Goal: Task Accomplishment & Management: Manage account settings

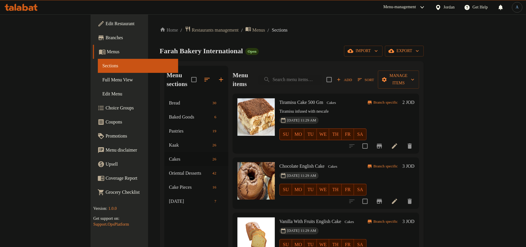
click at [269, 62] on div "Menu sections Bread 30 Baked Goods 6 Pastries 19 Kaak 26 Cakes 26 Oriental Dess…" at bounding box center [292, 189] width 265 height 256
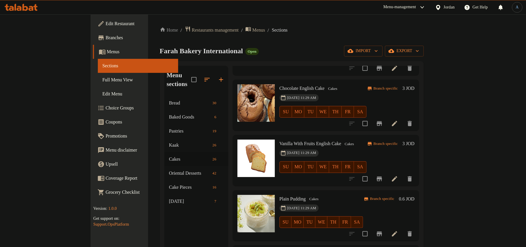
scroll to position [39, 0]
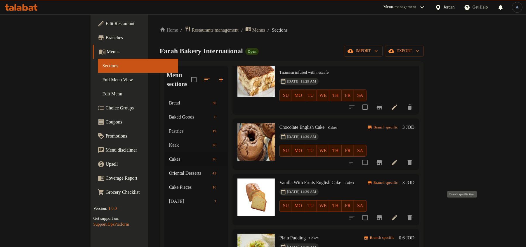
click at [382, 215] on icon "Branch-specific-item" at bounding box center [379, 217] width 5 height 5
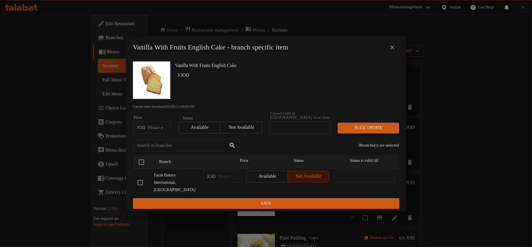
click at [392, 46] on icon "close" at bounding box center [392, 47] width 4 height 4
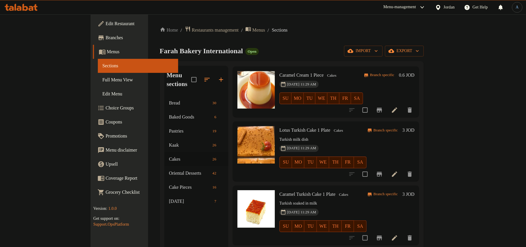
scroll to position [351, 0]
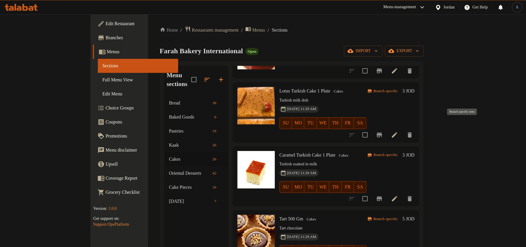
click at [382, 132] on icon "Branch-specific-item" at bounding box center [379, 134] width 5 height 5
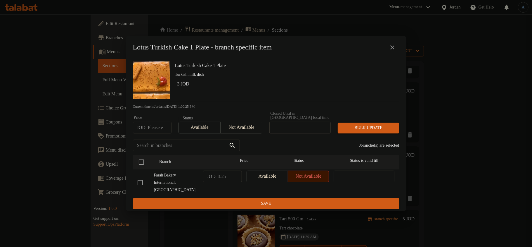
click at [395, 49] on icon "close" at bounding box center [392, 47] width 7 height 7
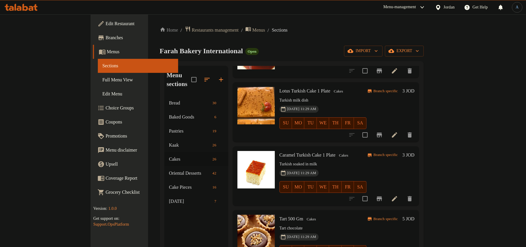
scroll to position [390, 0]
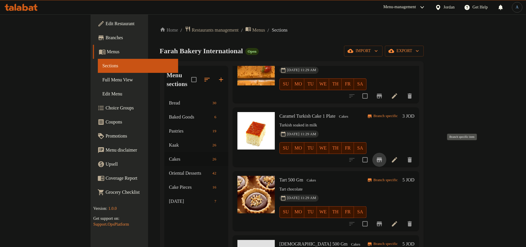
click at [387, 153] on button "Branch-specific-item" at bounding box center [380, 160] width 14 height 14
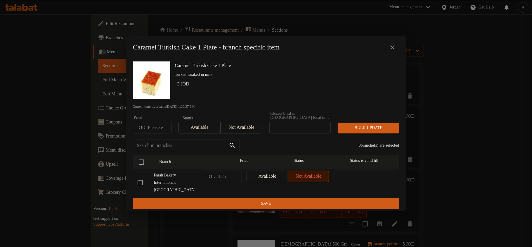
click at [393, 46] on icon "close" at bounding box center [392, 47] width 7 height 7
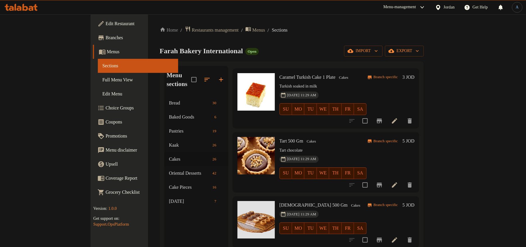
scroll to position [351, 0]
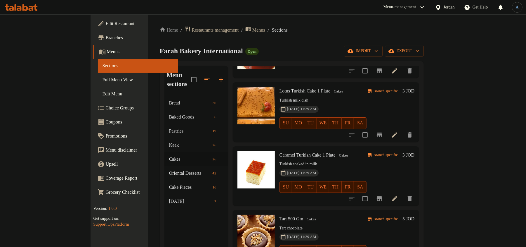
click at [280, 152] on span "Caramel Turkish Cake 1 Plate" at bounding box center [308, 154] width 56 height 5
click at [298, 151] on h6 "Caramel Turkish Cake 1 Plate Cakes" at bounding box center [323, 155] width 87 height 8
copy span "Turkish Cake"
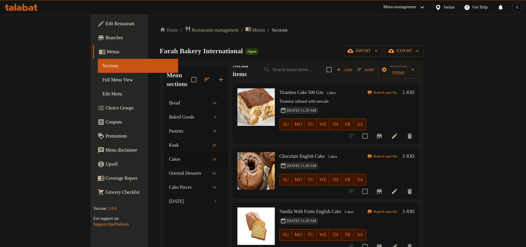
scroll to position [0, 0]
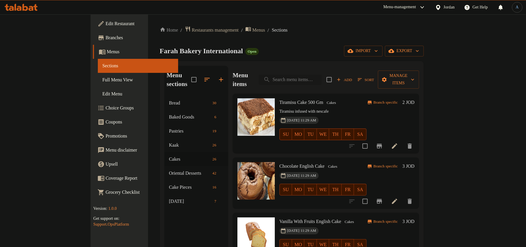
click at [322, 77] on input "search" at bounding box center [290, 80] width 63 height 10
paste input "Turkish Cake"
type input "Turkish Cake"
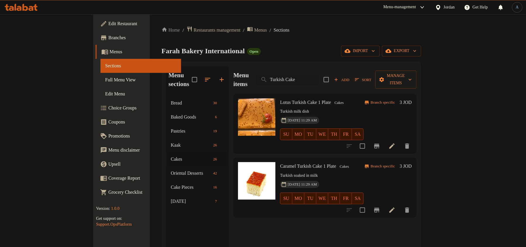
click at [319, 76] on input "Turkish Cake" at bounding box center [287, 80] width 63 height 10
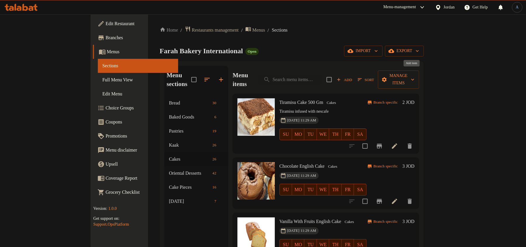
click at [342, 77] on icon "button" at bounding box center [338, 79] width 5 height 5
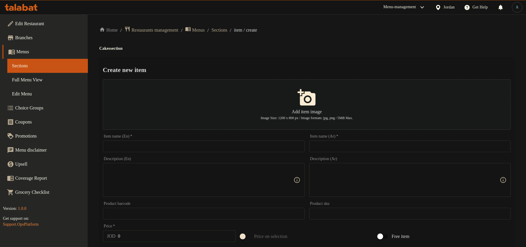
click at [359, 144] on input "text" at bounding box center [411, 146] width 202 height 12
paste input "كيكة تركية فراولة"
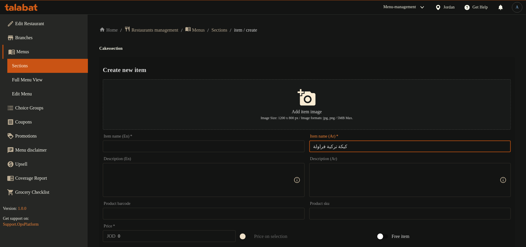
type input "كيكة تركية فراولة"
click at [365, 141] on input "كيكة تركية فراولة" at bounding box center [411, 146] width 202 height 12
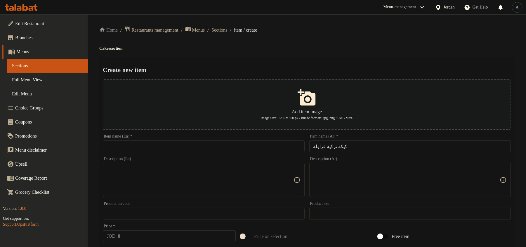
click at [161, 151] on input "text" at bounding box center [204, 146] width 202 height 12
paste input "Turkish Strawberry Cake"
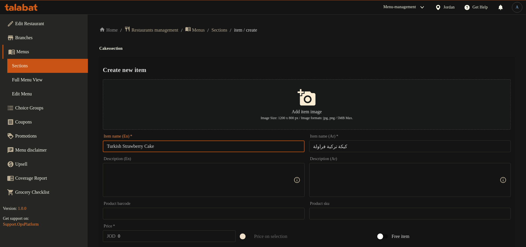
click at [136, 145] on input "Turkish Strawberry Cake" at bounding box center [204, 146] width 202 height 12
click at [107, 143] on input "Turkish Cake" at bounding box center [204, 146] width 202 height 12
paste input "Strawberry"
type input "Strawberry Turkish Cake"
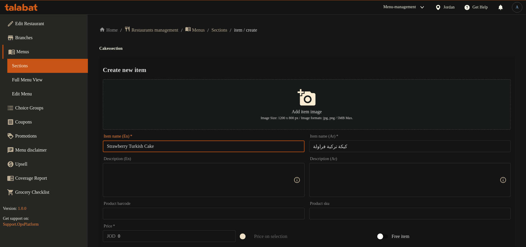
click at [288, 60] on div "Create new item Add item image Image Size: 1200 x 800 px / Image formats: jpg, …" at bounding box center [306, 225] width 415 height 337
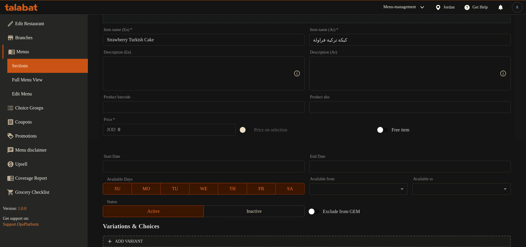
scroll to position [78, 0]
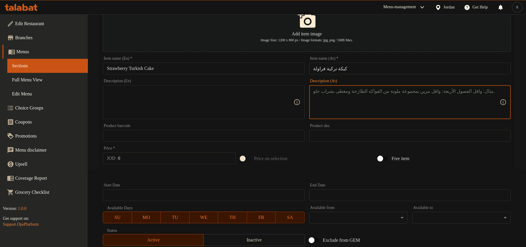
click at [346, 98] on textarea at bounding box center [407, 102] width 186 height 28
paste textarea "1 صحن"
type textarea "1 صحن"
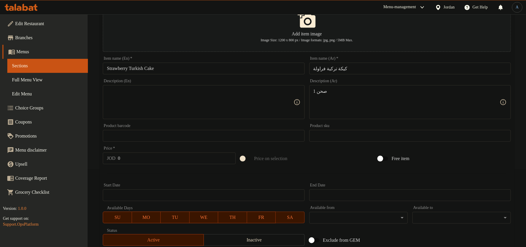
click at [246, 90] on textarea at bounding box center [200, 102] width 186 height 28
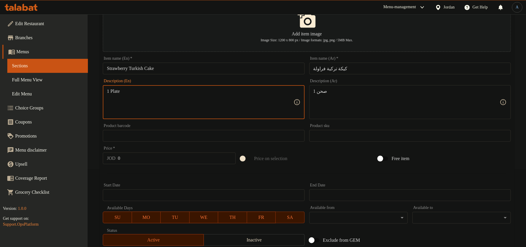
click at [203, 176] on div at bounding box center [307, 173] width 413 height 14
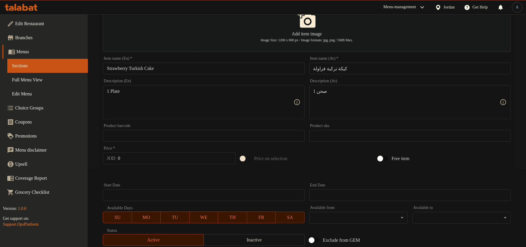
click at [200, 158] on input "0" at bounding box center [177, 158] width 118 height 12
click at [158, 104] on textarea "1 Plate" at bounding box center [200, 102] width 186 height 28
paste textarea "p"
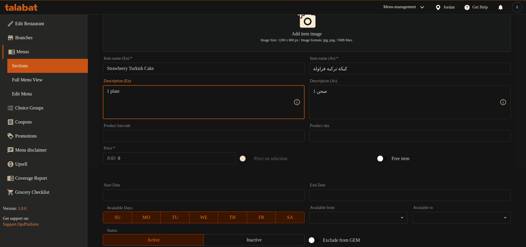
type textarea "1 plate"
click at [143, 160] on input "0" at bounding box center [177, 158] width 118 height 12
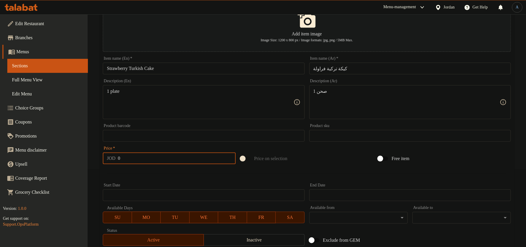
click at [164, 158] on input "0" at bounding box center [177, 158] width 118 height 12
paste input "3.25"
type input "3.25"
click at [261, 237] on span "Inactive" at bounding box center [254, 240] width 96 height 8
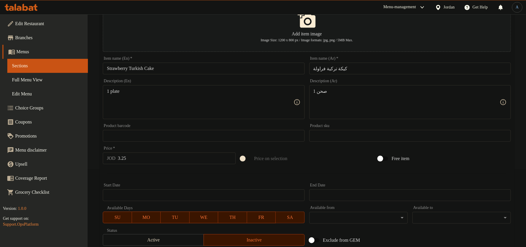
click at [302, 169] on div at bounding box center [307, 173] width 413 height 14
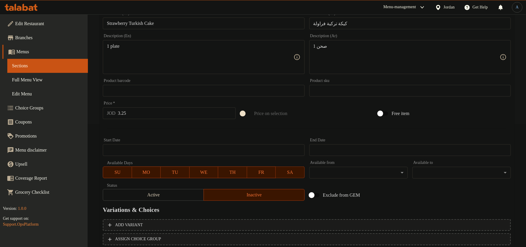
scroll to position [163, 0]
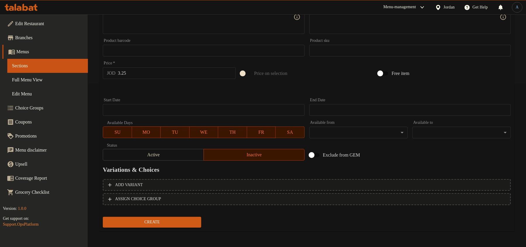
drag, startPoint x: 261, startPoint y: 80, endPoint x: 261, endPoint y: 90, distance: 10.2
click at [261, 80] on div "Price on selection" at bounding box center [307, 73] width 138 height 16
click at [155, 220] on span "Create" at bounding box center [152, 221] width 89 height 7
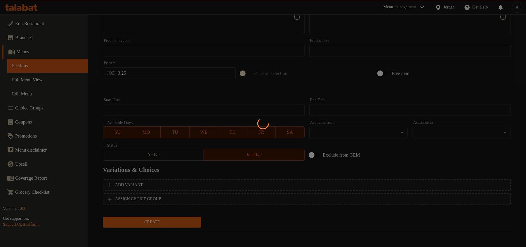
type input "0"
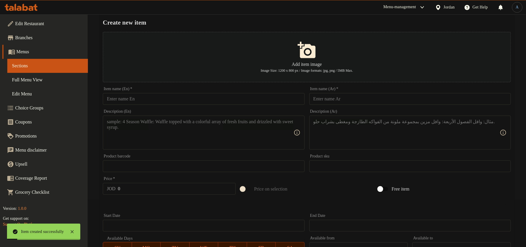
scroll to position [0, 0]
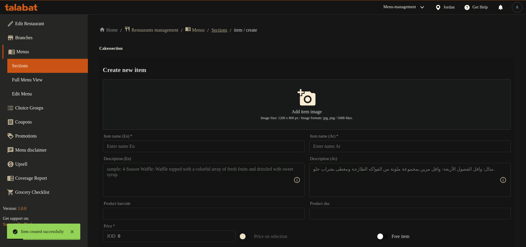
click at [227, 29] on span "Sections" at bounding box center [220, 30] width 16 height 7
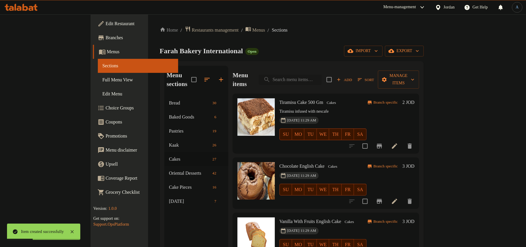
click at [322, 75] on input "search" at bounding box center [290, 80] width 63 height 10
paste input "قالب كيك فواكة"
type input "قالب كيك فواكة"
paste input "قالب كيك فواكة"
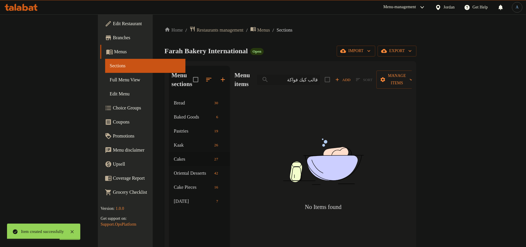
click at [320, 75] on input "قالب كيك فواكة" at bounding box center [288, 80] width 63 height 10
click at [351, 49] on div "Farah Bakery International Open import export" at bounding box center [291, 51] width 252 height 11
click at [320, 75] on input "كيك فواكة" at bounding box center [288, 80] width 63 height 10
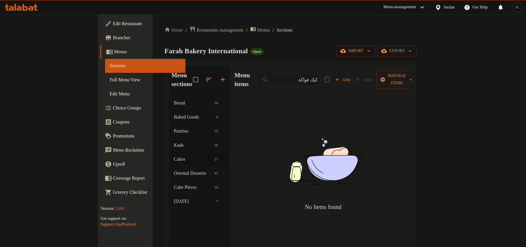
click at [320, 75] on input "كيك فواكة" at bounding box center [288, 80] width 63 height 10
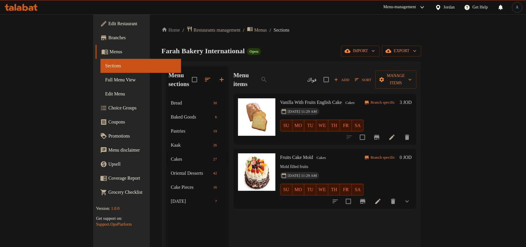
type input "فواك"
click at [288, 155] on span "Fruits Cake Mold" at bounding box center [296, 157] width 33 height 5
click at [382, 198] on icon at bounding box center [378, 201] width 7 height 7
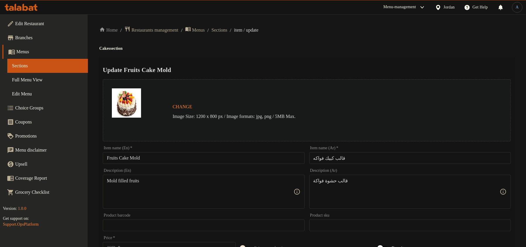
click at [344, 157] on input "قالب كييك فواكه" at bounding box center [411, 158] width 202 height 12
click at [224, 27] on span "Sections" at bounding box center [220, 30] width 16 height 7
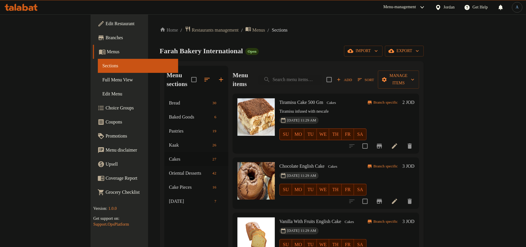
click at [327, 81] on div "Menu items Add Sort Manage items" at bounding box center [326, 80] width 187 height 28
click at [322, 75] on input "search" at bounding box center [290, 80] width 63 height 10
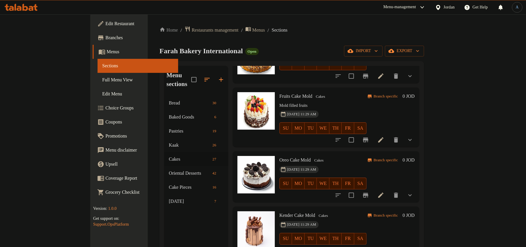
scroll to position [607, 0]
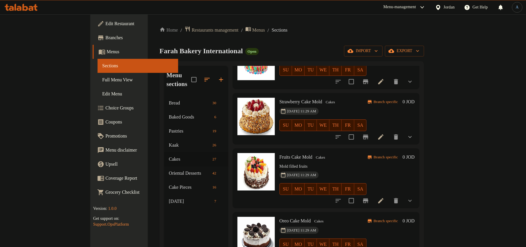
type input "mold"
click at [287, 154] on span "Fruits Cake Mold" at bounding box center [296, 156] width 33 height 5
click at [360, 153] on h6 "Fruits Cake Mold Cakes" at bounding box center [323, 157] width 87 height 8
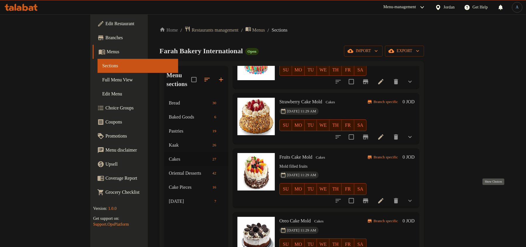
click at [414, 197] on icon "show more" at bounding box center [410, 200] width 7 height 7
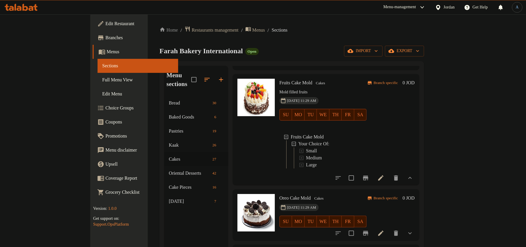
scroll to position [685, 0]
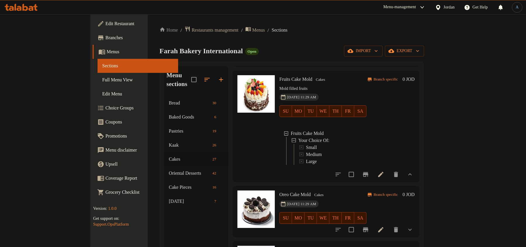
click at [306, 144] on span "Small" at bounding box center [311, 147] width 11 height 7
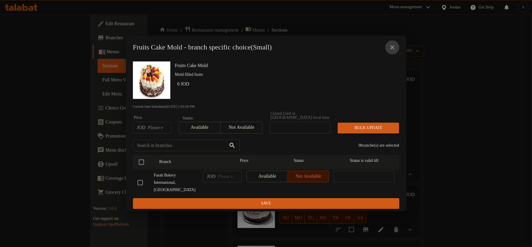
click at [394, 46] on icon "close" at bounding box center [392, 47] width 7 height 7
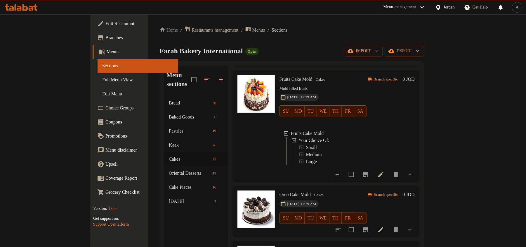
click at [385, 171] on icon at bounding box center [381, 174] width 7 height 7
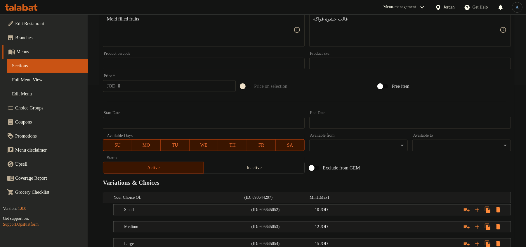
scroll to position [205, 0]
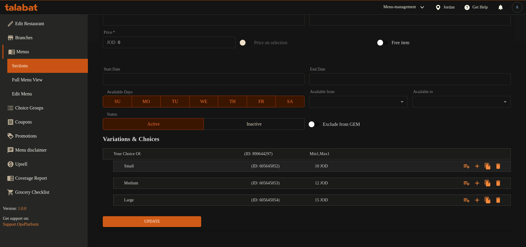
click at [356, 166] on div "10 JOD" at bounding box center [345, 166] width 61 height 6
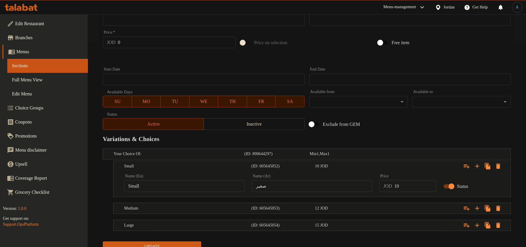
click at [406, 186] on input "10" at bounding box center [416, 186] width 42 height 12
type input "11"
click at [377, 204] on div "12 JOD" at bounding box center [346, 208] width 64 height 8
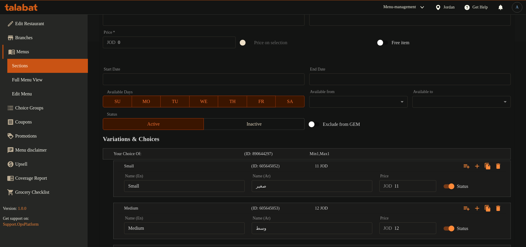
click at [406, 226] on input "12" at bounding box center [416, 228] width 42 height 12
type input "13"
click at [416, 206] on div "Expand" at bounding box center [441, 208] width 127 height 13
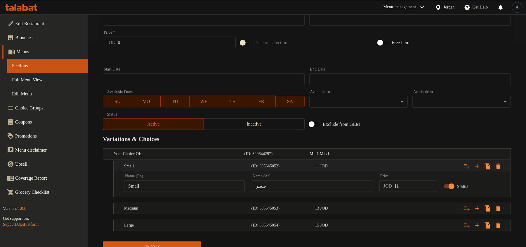
click at [415, 165] on div "Expand" at bounding box center [441, 166] width 127 height 13
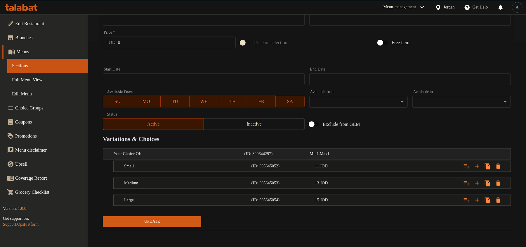
scroll to position [0, 0]
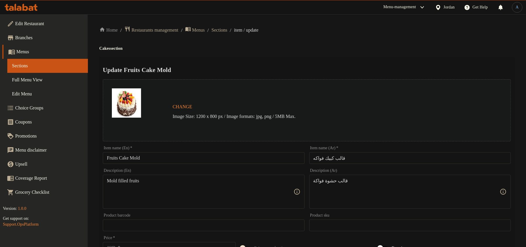
click at [222, 58] on div "Update Fruits Cake Mold Change Image Size: 1200 x 800 px / Image formats: jpg, …" at bounding box center [306, 246] width 415 height 378
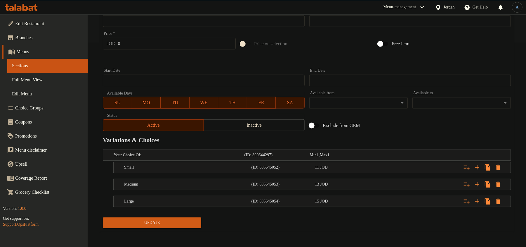
scroll to position [205, 0]
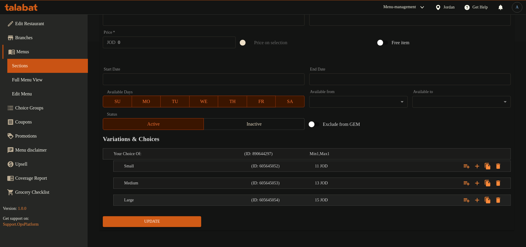
click at [349, 203] on div "15 JOD" at bounding box center [346, 200] width 64 height 8
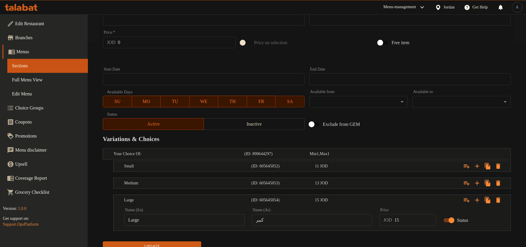
click at [409, 225] on input "15" at bounding box center [416, 220] width 42 height 12
type input "16"
click at [407, 240] on div "Update" at bounding box center [307, 246] width 413 height 15
click at [367, 201] on div "16 JOD" at bounding box center [345, 200] width 61 height 6
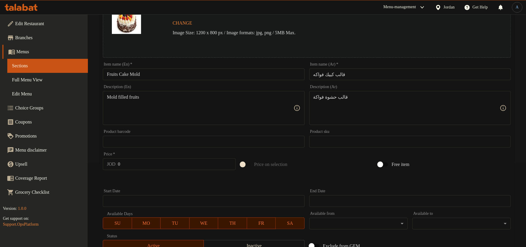
scroll to position [0, 0]
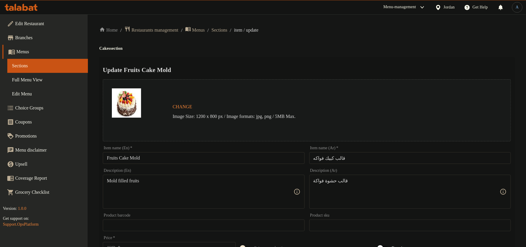
click at [344, 157] on input "قالب كييك فواكه" at bounding box center [411, 158] width 202 height 12
click at [227, 29] on span "Sections" at bounding box center [220, 30] width 16 height 7
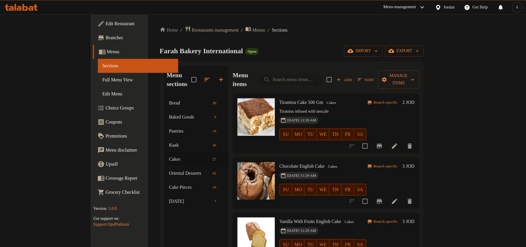
click at [322, 78] on input "search" at bounding box center [290, 80] width 63 height 10
paste input "انجليش كيك مغطس بالنوتيلا"
type input "انجليش كيك مغطس بالنوتيلا"
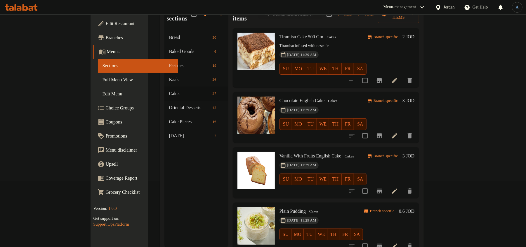
scroll to position [78, 0]
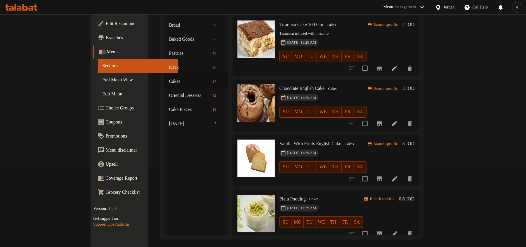
click at [287, 86] on span "Chocolate English Cake" at bounding box center [302, 88] width 45 height 5
click at [296, 86] on span "Chocolate English Cake" at bounding box center [302, 88] width 45 height 5
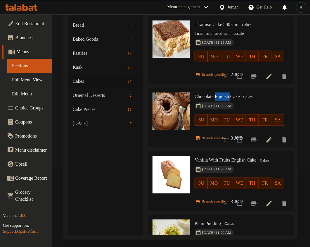
click at [300, 80] on div "Home / Restaurants management / Menus / Sections Farah Bakery International Ope…" at bounding box center [181, 94] width 258 height 314
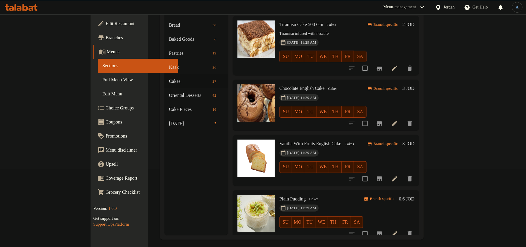
click at [307, 84] on h6 "Chocolate English Cake Cakes" at bounding box center [323, 88] width 87 height 8
click at [292, 86] on span "Chocolate English Cake" at bounding box center [302, 88] width 45 height 5
click at [302, 86] on span "Chocolate English Cake" at bounding box center [302, 88] width 45 height 5
copy span "English Cake"
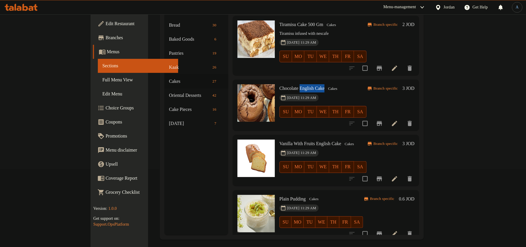
scroll to position [0, 0]
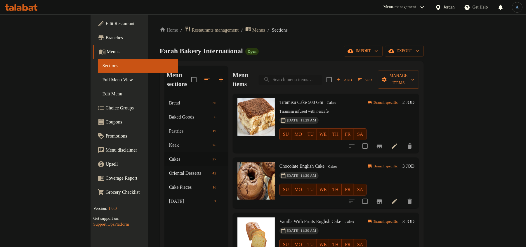
click at [322, 75] on input "search" at bounding box center [290, 80] width 63 height 10
paste input "English Cake"
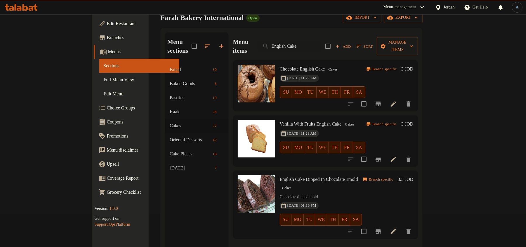
scroll to position [78, 0]
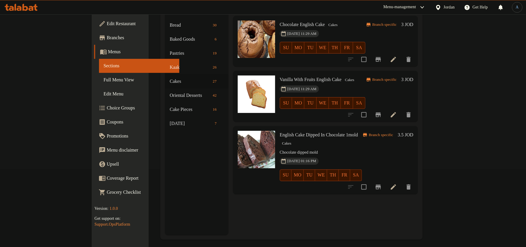
type input "English Cake"
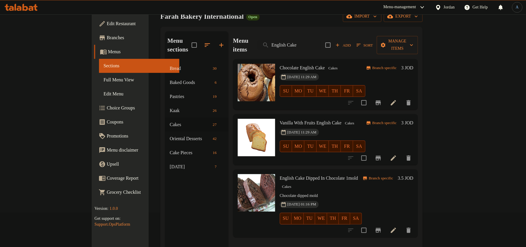
scroll to position [0, 0]
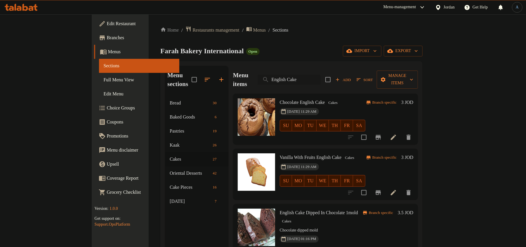
click at [321, 75] on input "English Cake" at bounding box center [289, 80] width 63 height 10
click at [338, 37] on div "Home / Restaurants management / Menus / Sections Farah Bakery International Ope…" at bounding box center [291, 171] width 262 height 291
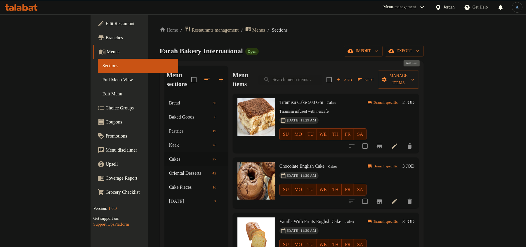
click at [353, 76] on span "Add" at bounding box center [345, 79] width 16 height 7
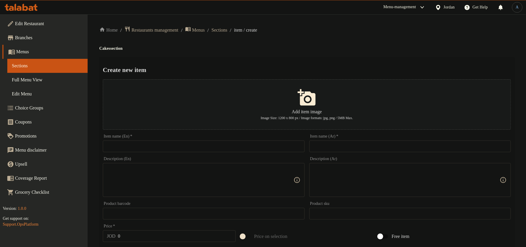
click at [319, 142] on input "text" at bounding box center [411, 146] width 202 height 12
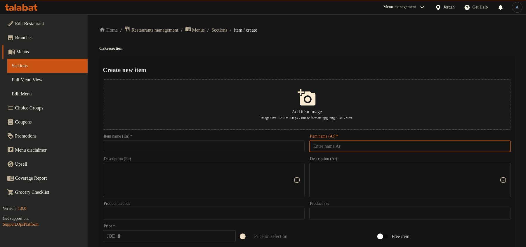
paste input "انجليش كيك مغطس بالنوتيلا"
type input "انجليش كيك مغطس بالنوتيلا"
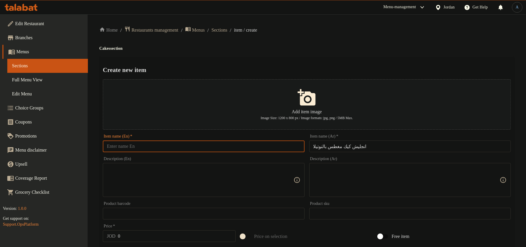
click at [227, 144] on input "text" at bounding box center [204, 146] width 202 height 12
paste input "English Cake Dipped In Nutella"
type input "English Cake Dipped In Nutella"
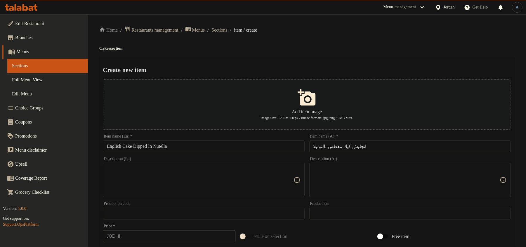
click at [292, 63] on div "Create new item Add item image Image Size: 1200 x 800 px / Image formats: jpg, …" at bounding box center [306, 225] width 415 height 337
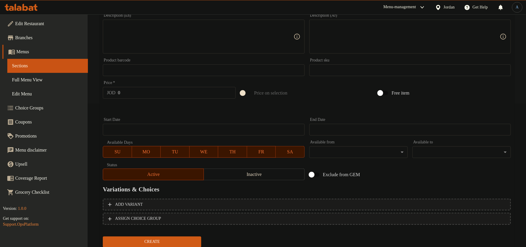
scroll to position [46, 0]
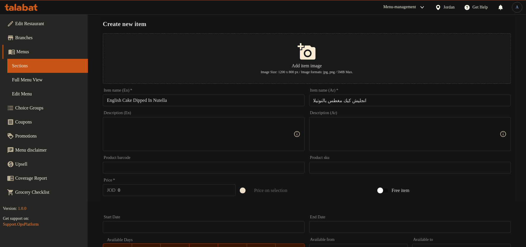
click at [320, 126] on textarea at bounding box center [407, 134] width 186 height 28
paste textarea "1 قالب"
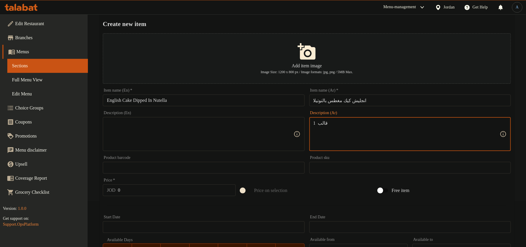
type textarea "1 قالب"
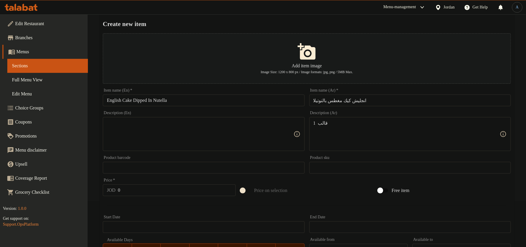
click at [345, 134] on textarea "1 قالب" at bounding box center [407, 134] width 186 height 28
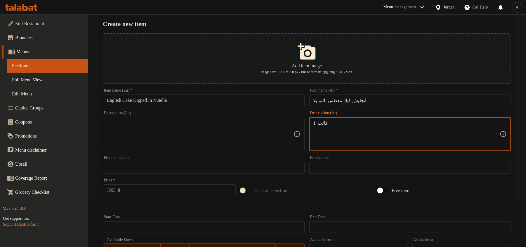
click at [324, 120] on textarea "1 قالب" at bounding box center [407, 134] width 186 height 28
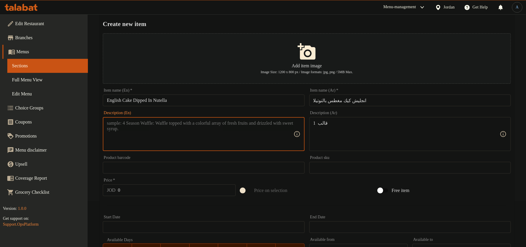
click at [222, 132] on textarea at bounding box center [200, 134] width 186 height 28
paste textarea "Mold"
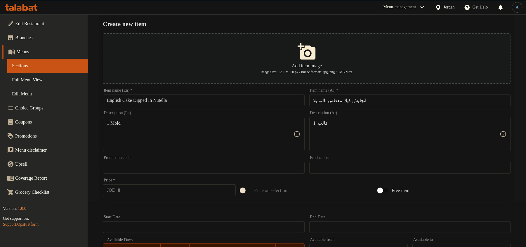
click at [140, 152] on div "Description (En) 1 Mold Description (En)" at bounding box center [204, 130] width 206 height 45
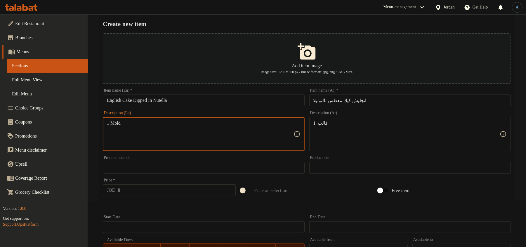
paste textarea "m"
type textarea "1 mold"
click at [137, 188] on input "0" at bounding box center [177, 190] width 118 height 12
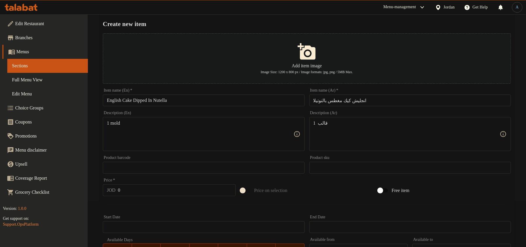
click at [215, 192] on input "0" at bounding box center [177, 190] width 118 height 12
type input "4"
click at [208, 206] on div at bounding box center [307, 205] width 413 height 14
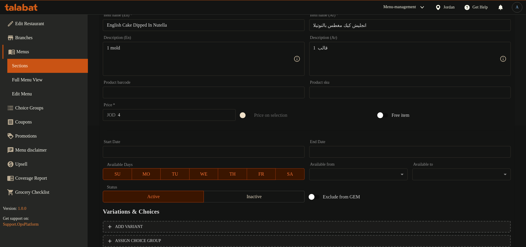
scroll to position [163, 0]
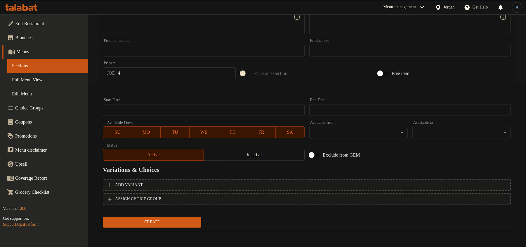
click at [238, 151] on span "Inactive" at bounding box center [254, 155] width 96 height 8
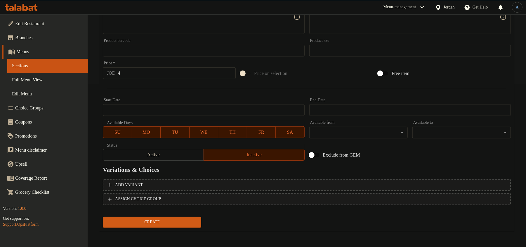
click at [180, 221] on span "Create" at bounding box center [152, 221] width 89 height 7
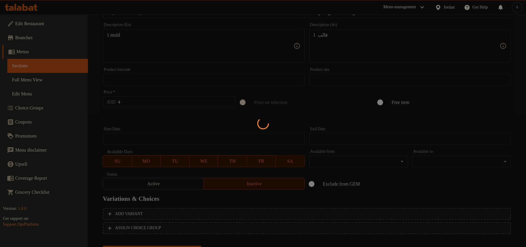
scroll to position [0, 0]
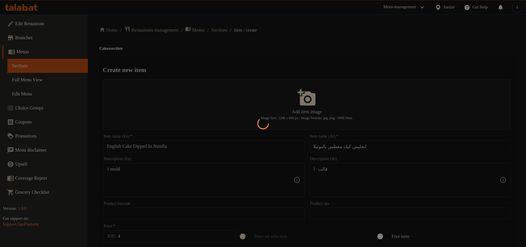
type input "0"
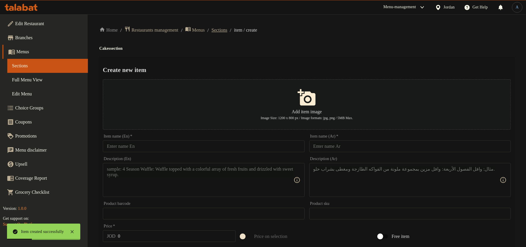
click at [227, 31] on span "Sections" at bounding box center [220, 30] width 16 height 7
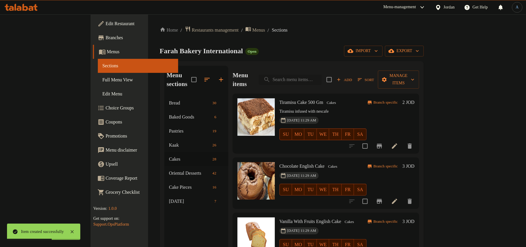
click at [309, 75] on input "search" at bounding box center [290, 80] width 63 height 10
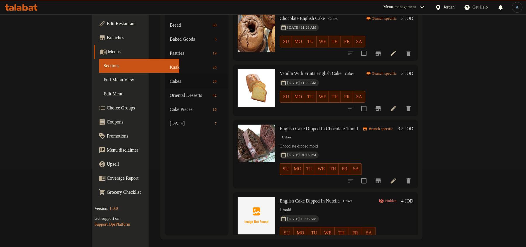
scroll to position [82, 0]
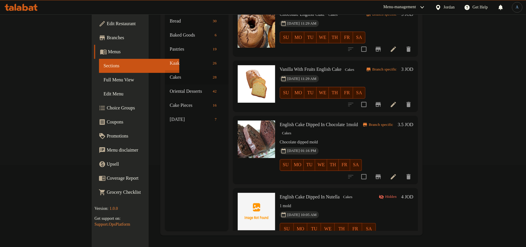
type input "english ca"
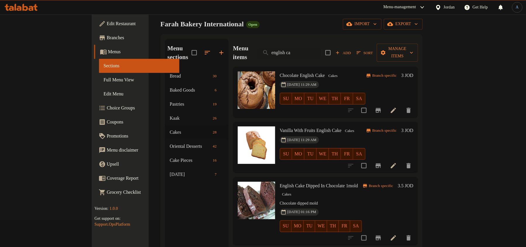
scroll to position [0, 0]
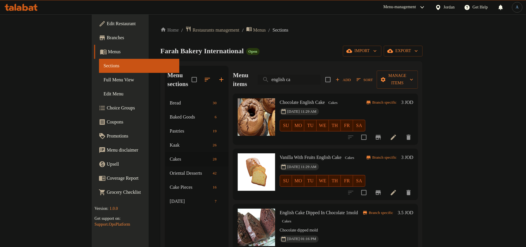
click at [321, 75] on input "english ca" at bounding box center [289, 80] width 63 height 10
click at [348, 43] on div "Home / Restaurants management / Menus / Sections Farah Bakery International Ope…" at bounding box center [291, 171] width 262 height 291
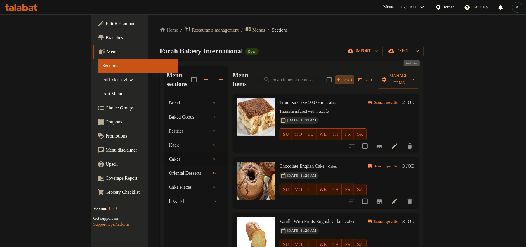
click at [353, 77] on span "Add" at bounding box center [345, 79] width 16 height 7
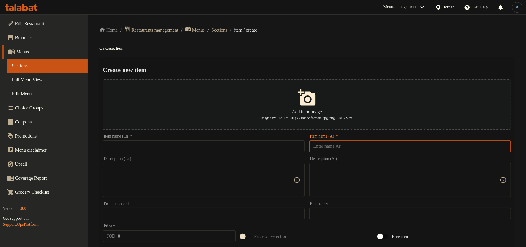
click at [365, 143] on input "text" at bounding box center [411, 146] width 202 height 12
paste input "انجليش كيك مغطس باللوتس"
type input "انجليش كيك مغطس باللوتس"
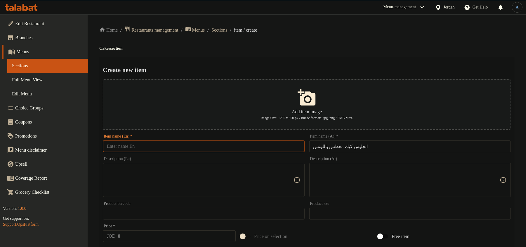
click at [253, 142] on input "text" at bounding box center [204, 146] width 202 height 12
paste input "English Cake Dipped In Lotus"
type input "English Cake Dipped In Lotus"
click at [253, 59] on div "Create new item Add item image Image Size: 1200 x 800 px / Image formats: jpg, …" at bounding box center [306, 225] width 415 height 337
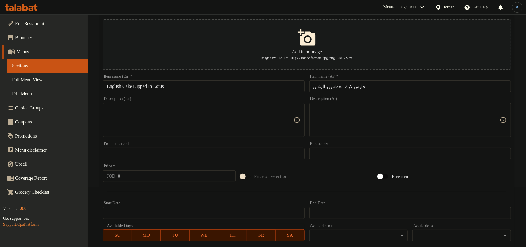
scroll to position [117, 0]
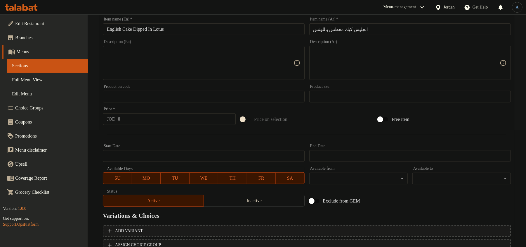
click at [343, 76] on textarea at bounding box center [407, 63] width 186 height 28
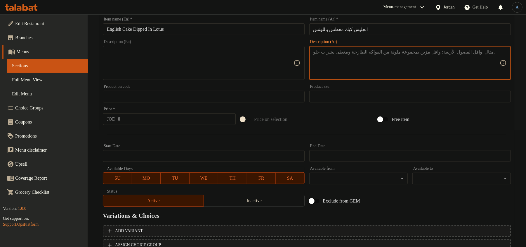
paste textarea "1 قالب"
type textarea "1 قالب"
click at [251, 61] on textarea at bounding box center [200, 63] width 186 height 28
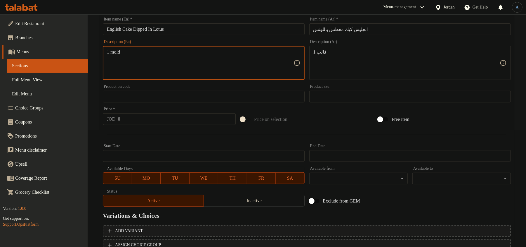
type textarea "1 mold"
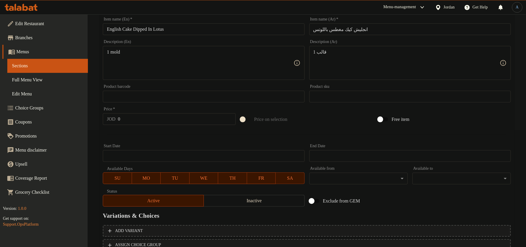
click at [134, 118] on input "0" at bounding box center [177, 119] width 118 height 12
paste input "4"
type input "4"
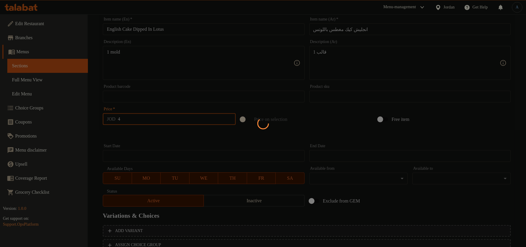
type input "0"
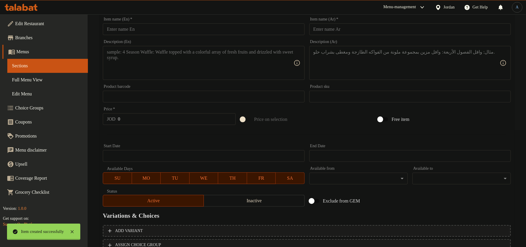
click at [143, 141] on div at bounding box center [263, 123] width 526 height 247
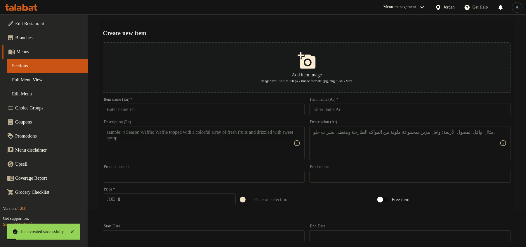
scroll to position [0, 0]
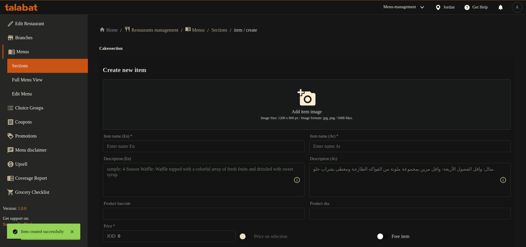
click at [227, 27] on span "Sections" at bounding box center [220, 30] width 16 height 7
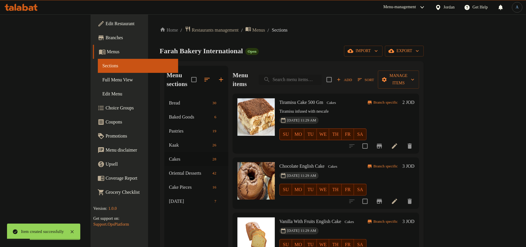
click at [322, 75] on input "search" at bounding box center [290, 80] width 63 height 10
paste input "4"
type input "4"
click at [322, 76] on input "search" at bounding box center [290, 80] width 63 height 10
paste input "انجليش كيك مغطس باللوتس"
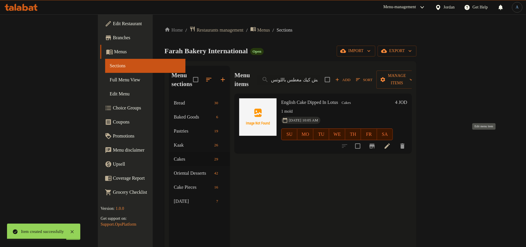
type input "انجليش كيك مغطس باللوتس"
click at [391, 142] on icon at bounding box center [387, 145] width 7 height 7
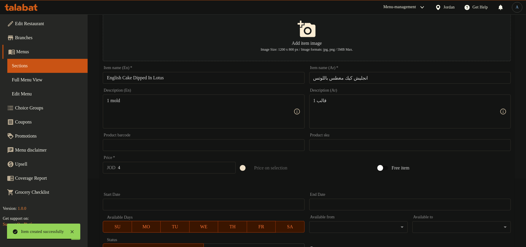
scroll to position [163, 0]
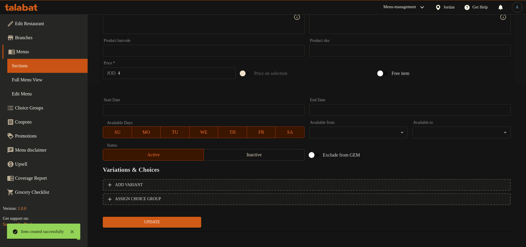
click at [267, 152] on span "Inactive" at bounding box center [254, 155] width 96 height 8
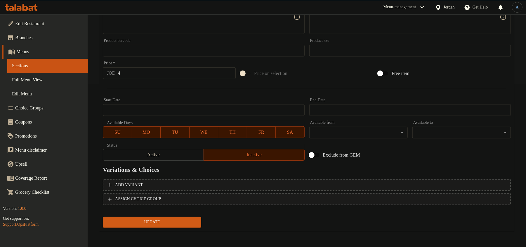
click at [174, 224] on span "Update" at bounding box center [152, 221] width 89 height 7
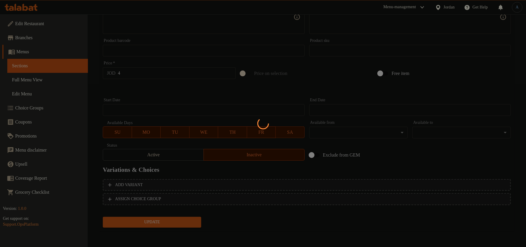
scroll to position [0, 0]
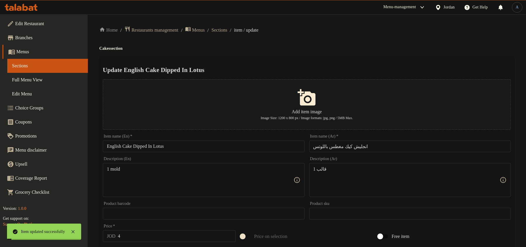
click at [187, 148] on input "English Cake Dipped In Lotus" at bounding box center [204, 146] width 202 height 12
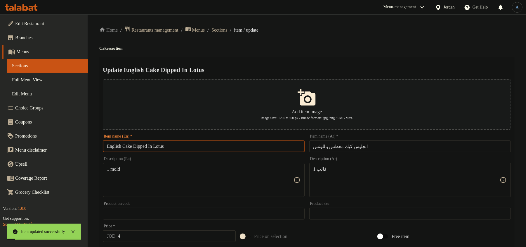
click at [374, 147] on input "انجليش كيك مغطس باللوتس" at bounding box center [411, 146] width 202 height 12
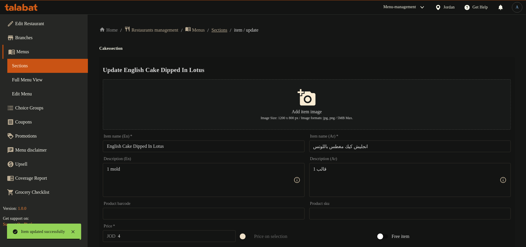
click at [227, 33] on span "Sections" at bounding box center [220, 30] width 16 height 7
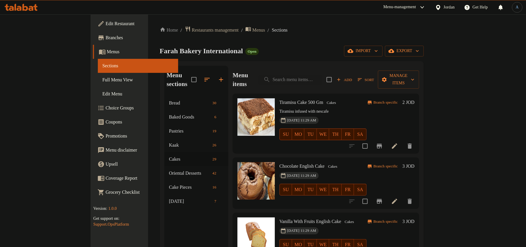
click at [330, 67] on div "Menu items Add Sort Manage items" at bounding box center [326, 80] width 187 height 28
paste input "معمول فستق حلبي"
click at [322, 75] on input "معمول فستق حلبي" at bounding box center [290, 80] width 63 height 10
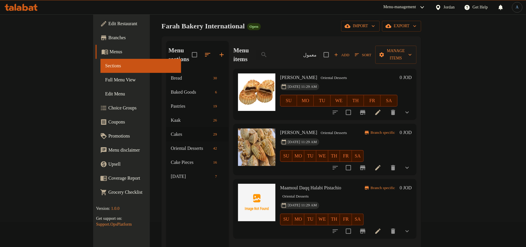
scroll to position [39, 0]
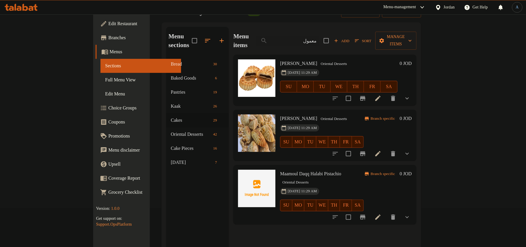
type input "معمول"
click at [289, 61] on span "[PERSON_NAME]" at bounding box center [298, 63] width 37 height 5
click at [341, 67] on div "[DATE] 11:29 AM SU MO TU WE TH FR SA" at bounding box center [339, 83] width 122 height 32
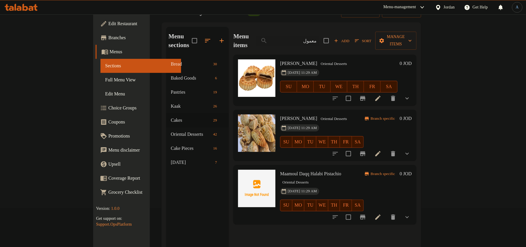
click at [303, 171] on span "Maamoul Daqq Halabi Pistachio" at bounding box center [310, 173] width 61 height 5
click at [357, 185] on div "[DATE] 11:29 AM SU MO TU WE TH FR SA" at bounding box center [322, 201] width 88 height 32
click at [411, 213] on icon "show more" at bounding box center [407, 216] width 7 height 7
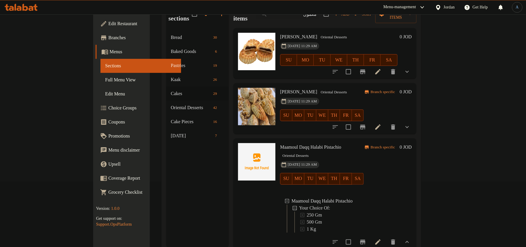
scroll to position [82, 0]
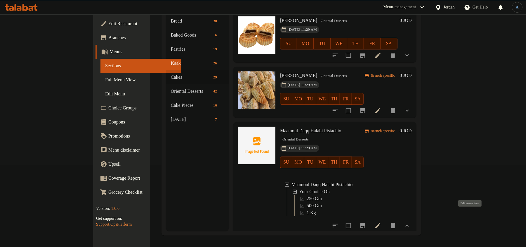
click at [382, 222] on icon at bounding box center [378, 225] width 7 height 7
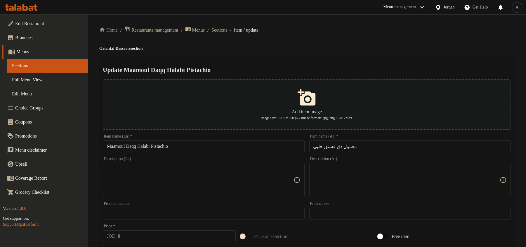
click at [202, 149] on input "Maamoul Daqq Halabi Pistachio" at bounding box center [204, 146] width 202 height 12
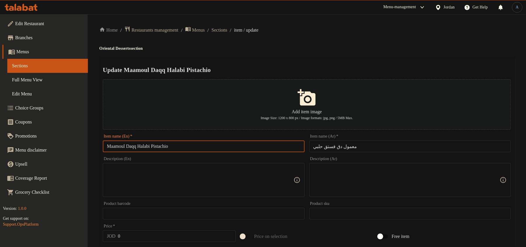
click at [355, 150] on input "معمول دق فستق حلبي" at bounding box center [411, 146] width 202 height 12
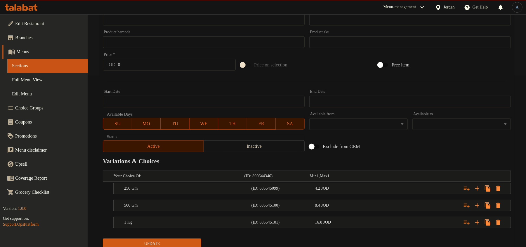
scroll to position [194, 0]
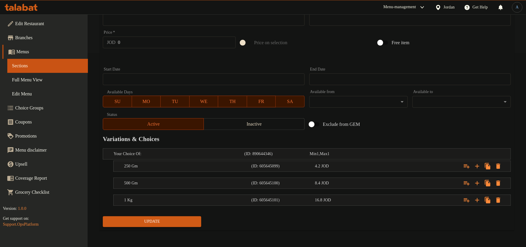
click at [225, 121] on span "Inactive" at bounding box center [254, 124] width 96 height 8
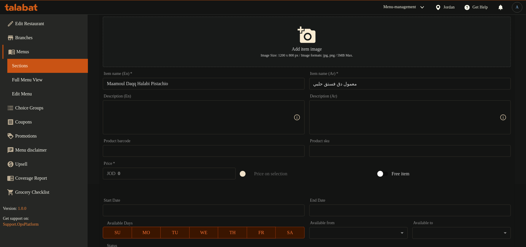
scroll to position [0, 0]
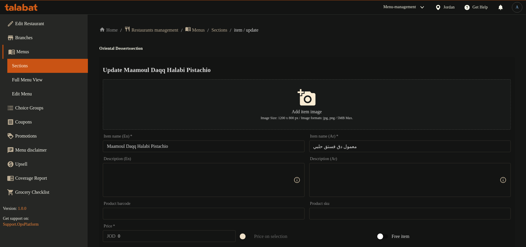
click at [391, 139] on div "Item name (Ar)   * معمول دق فستق حلبي Item name (Ar) *" at bounding box center [411, 143] width 202 height 18
click at [394, 146] on input "معمول دق فستق حلبي" at bounding box center [411, 146] width 202 height 12
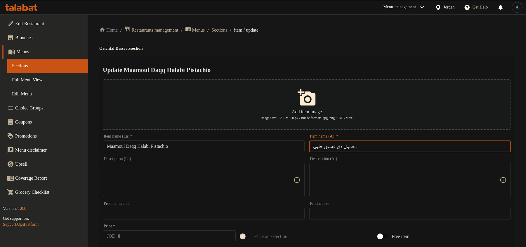
click at [354, 54] on div "Home / Restaurants management / Menus / Sections / item / update Oriental Desse…" at bounding box center [306, 227] width 415 height 402
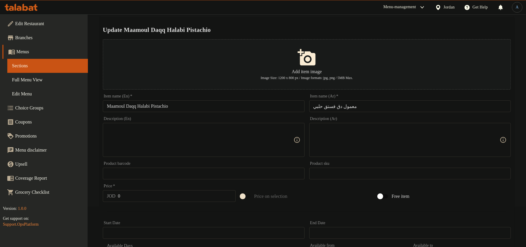
scroll to position [78, 0]
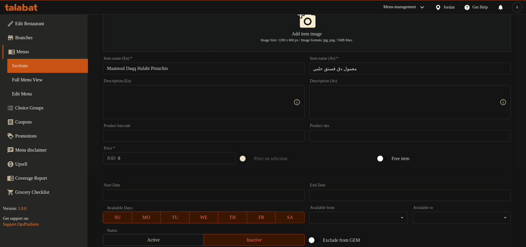
click at [190, 68] on input "Maamoul Daqq Halabi Pistachio" at bounding box center [204, 69] width 202 height 12
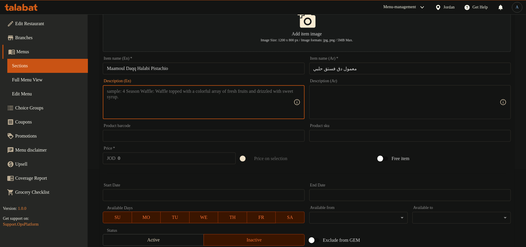
click at [186, 92] on textarea at bounding box center [200, 102] width 186 height 28
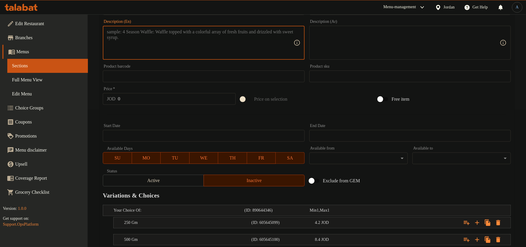
scroll to position [194, 0]
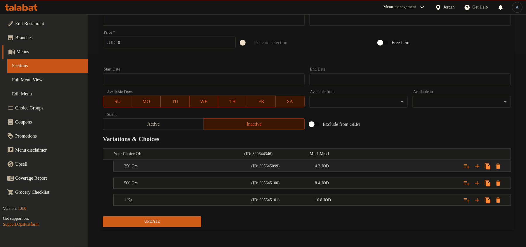
click at [321, 165] on span "4.2" at bounding box center [317, 166] width 5 height 4
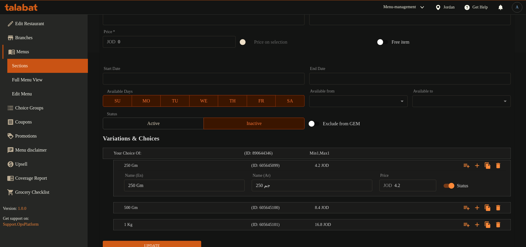
click at [409, 188] on input "4.2" at bounding box center [416, 185] width 42 height 12
type input "4"
click at [388, 203] on div "Expand" at bounding box center [441, 207] width 127 height 13
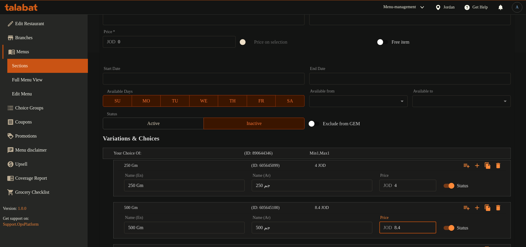
click at [412, 230] on input "8.4" at bounding box center [416, 228] width 42 height 12
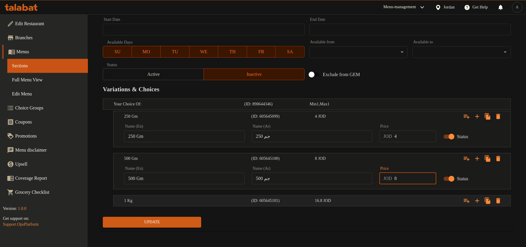
scroll to position [244, 0]
type input "8"
click at [393, 198] on div "Expand" at bounding box center [441, 199] width 127 height 13
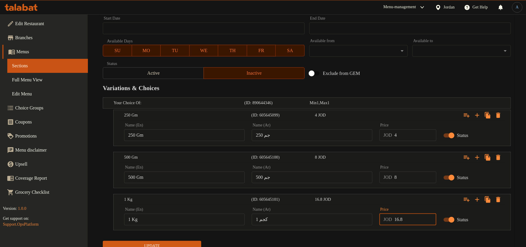
click at [410, 222] on input "16.8" at bounding box center [416, 219] width 42 height 12
type input "16"
click at [502, 241] on div "Update" at bounding box center [307, 245] width 413 height 15
click at [168, 243] on span "Update" at bounding box center [152, 245] width 89 height 7
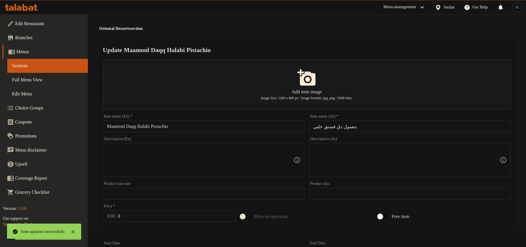
scroll to position [0, 0]
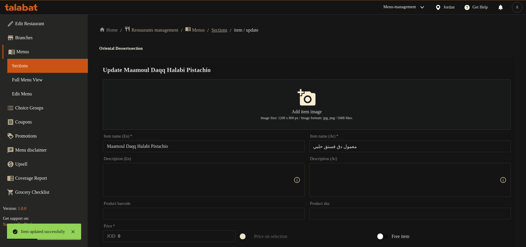
click at [227, 30] on span "Sections" at bounding box center [220, 30] width 16 height 7
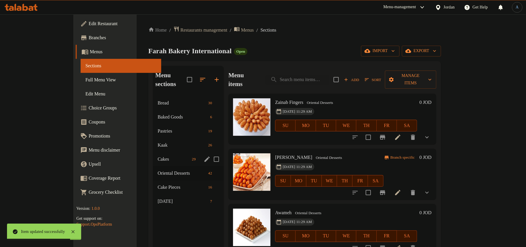
click at [158, 155] on span "Cakes" at bounding box center [174, 158] width 32 height 7
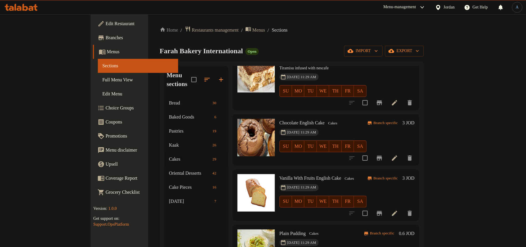
scroll to position [78, 0]
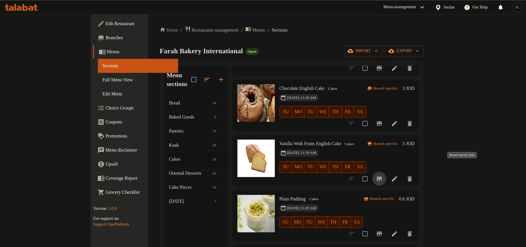
click at [383, 175] on icon "Branch-specific-item" at bounding box center [379, 178] width 7 height 7
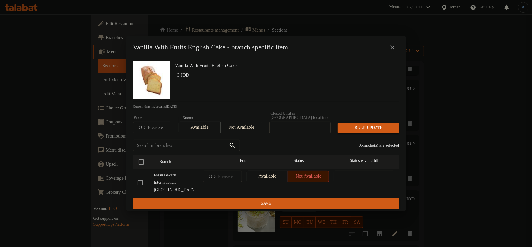
click at [392, 46] on icon "close" at bounding box center [392, 47] width 7 height 7
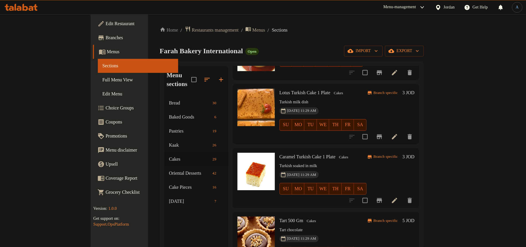
scroll to position [312, 0]
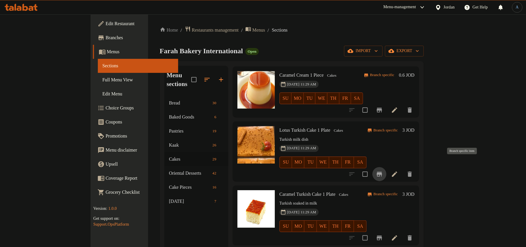
click at [383, 170] on icon "Branch-specific-item" at bounding box center [379, 173] width 7 height 7
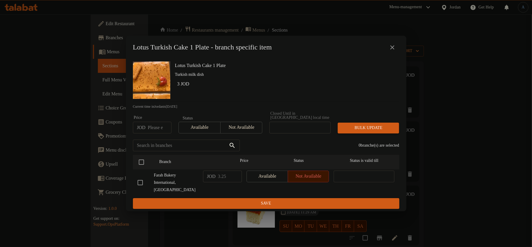
click at [393, 44] on icon "close" at bounding box center [392, 47] width 7 height 7
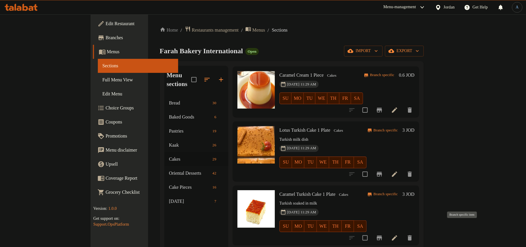
click at [382, 235] on icon "Branch-specific-item" at bounding box center [379, 237] width 5 height 5
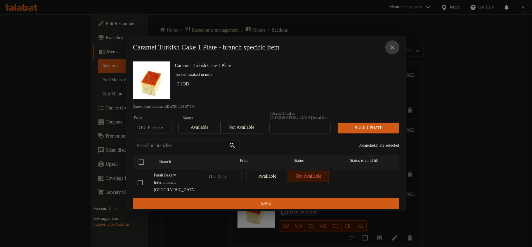
click at [394, 46] on icon "close" at bounding box center [392, 47] width 4 height 4
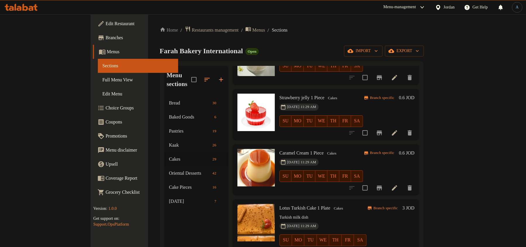
scroll to position [0, 0]
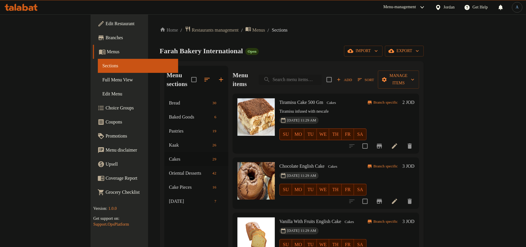
click at [307, 76] on input "search" at bounding box center [290, 80] width 63 height 10
type input "’خمي"
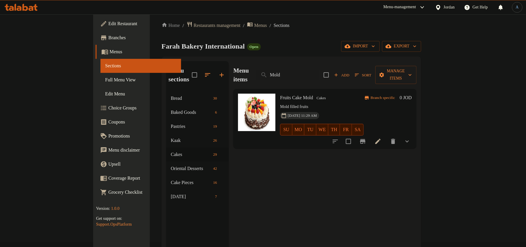
scroll to position [4, 0]
type input "Mold"
click at [381, 139] on icon at bounding box center [378, 141] width 5 height 5
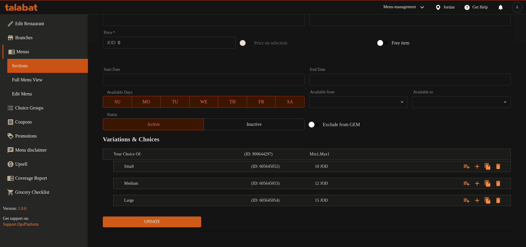
scroll to position [205, 0]
click at [343, 166] on div "10 JOD" at bounding box center [345, 166] width 61 height 6
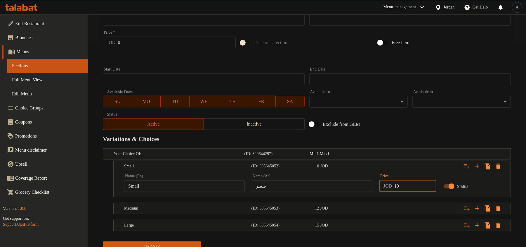
click at [397, 183] on input "10" at bounding box center [416, 186] width 42 height 12
type input "11"
click at [430, 206] on div "Expand" at bounding box center [441, 208] width 127 height 13
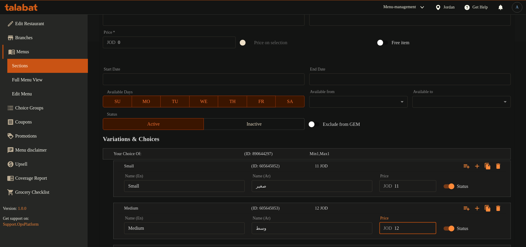
click at [406, 229] on input "12" at bounding box center [416, 228] width 42 height 12
type input "13"
click at [415, 212] on div "Expand" at bounding box center [441, 208] width 127 height 13
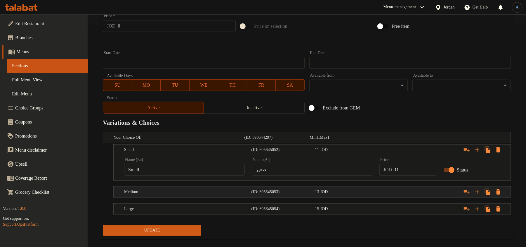
scroll to position [231, 0]
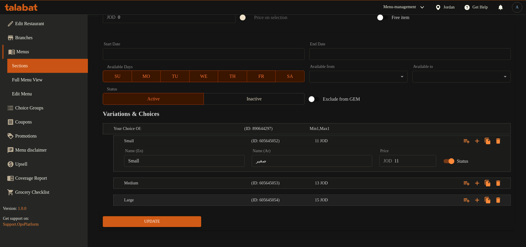
click at [399, 197] on div "Expand" at bounding box center [441, 199] width 127 height 13
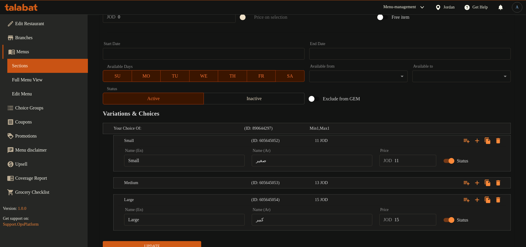
click at [408, 219] on input "15" at bounding box center [416, 220] width 42 height 12
type input "16"
click at [103, 241] on button "Update" at bounding box center [152, 246] width 98 height 11
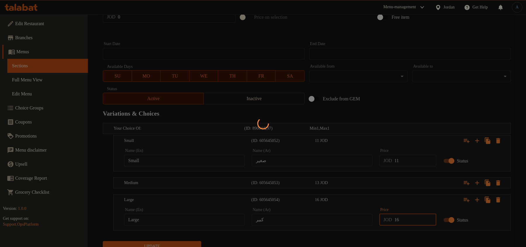
click at [410, 103] on div at bounding box center [263, 123] width 526 height 247
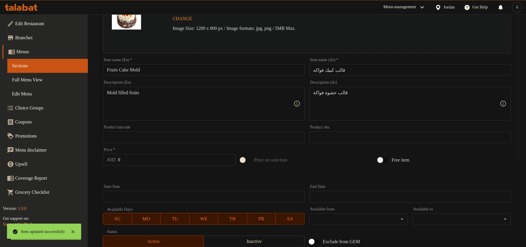
scroll to position [0, 0]
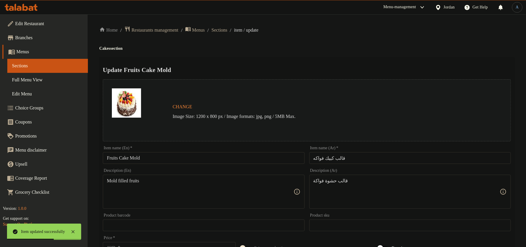
drag, startPoint x: 233, startPoint y: 28, endPoint x: 61, endPoint y: 109, distance: 190.0
click at [227, 28] on span "Sections" at bounding box center [220, 30] width 16 height 7
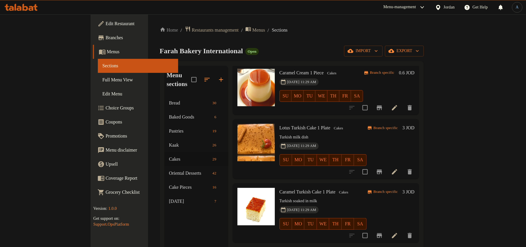
scroll to position [351, 0]
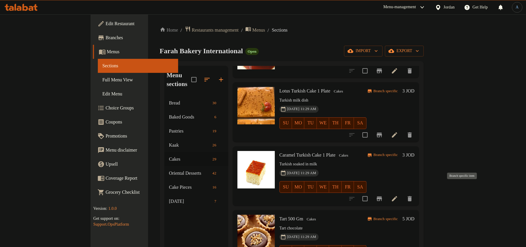
click at [383, 195] on icon "Branch-specific-item" at bounding box center [379, 198] width 7 height 7
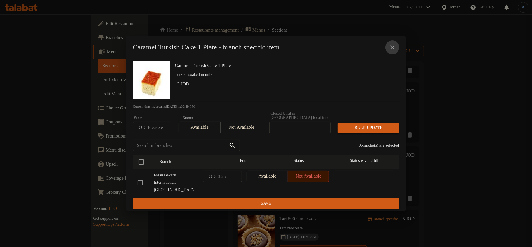
click at [393, 48] on icon "close" at bounding box center [392, 47] width 4 height 4
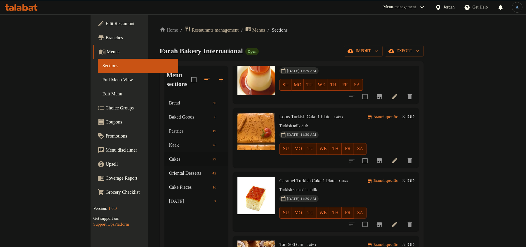
scroll to position [312, 0]
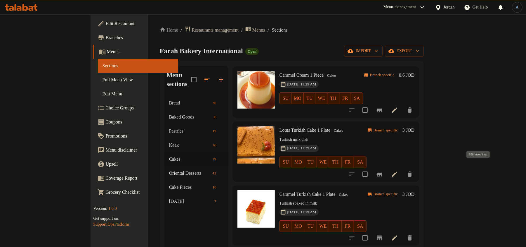
click at [398, 170] on icon at bounding box center [394, 173] width 7 height 7
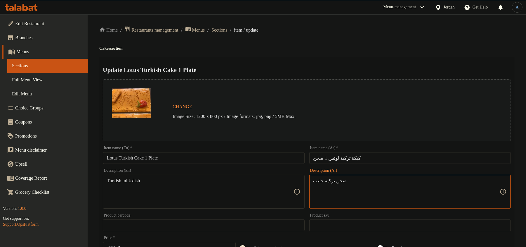
paste textarea "1 صحن"
click at [452, 176] on div "1 صحن Description (Ar)" at bounding box center [411, 191] width 202 height 34
click at [456, 173] on div "Description (Ar) 1 صحن Description (Ar) Description should be unique from the n…" at bounding box center [411, 191] width 202 height 46
type textarea "1 صحن"
click at [356, 40] on div "Home / Restaurants management / Menus / Sections / item / update Cakes section …" at bounding box center [306, 221] width 415 height 390
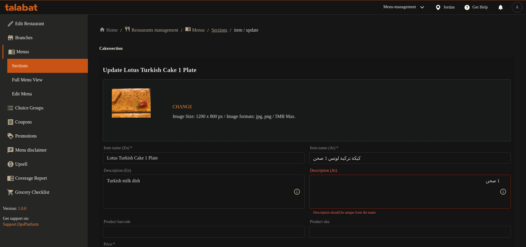
click at [227, 29] on span "Sections" at bounding box center [220, 30] width 16 height 7
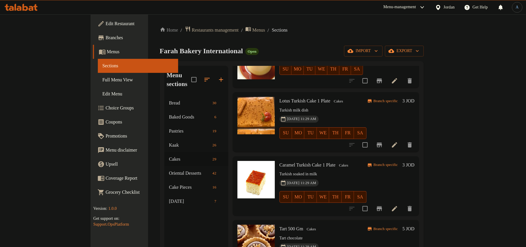
scroll to position [390, 0]
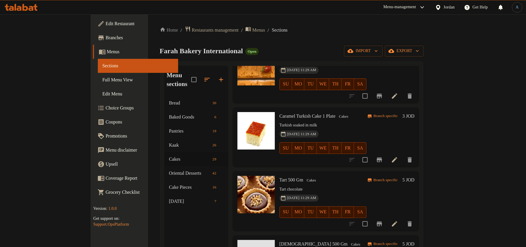
click at [397, 157] on icon at bounding box center [394, 159] width 5 height 5
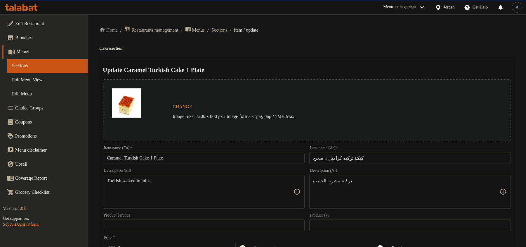
click at [227, 29] on span "Sections" at bounding box center [220, 30] width 16 height 7
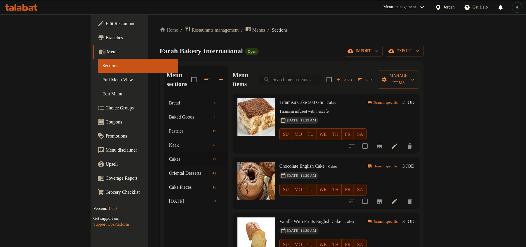
click at [321, 75] on input "search" at bounding box center [290, 80] width 63 height 10
paste input "معمول جوز"
type input "معمول جوز"
click at [322, 78] on input "search" at bounding box center [290, 80] width 63 height 10
type input "lul"
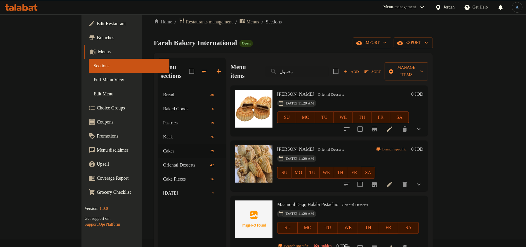
scroll to position [4, 0]
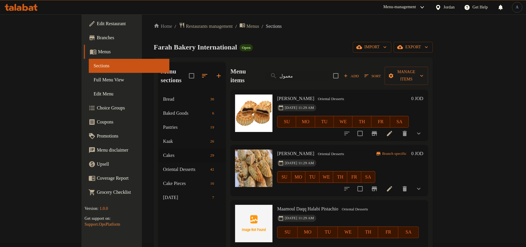
type input "معمول"
click at [354, 102] on div "[DATE] 11:29 AM SU MO TU WE TH FR SA" at bounding box center [343, 118] width 136 height 32
click at [393, 186] on icon at bounding box center [389, 188] width 5 height 5
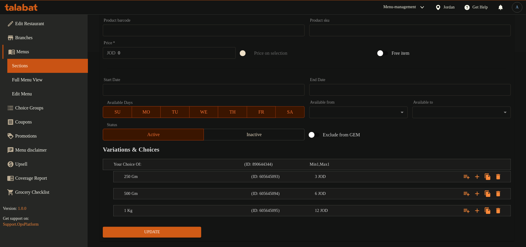
scroll to position [205, 0]
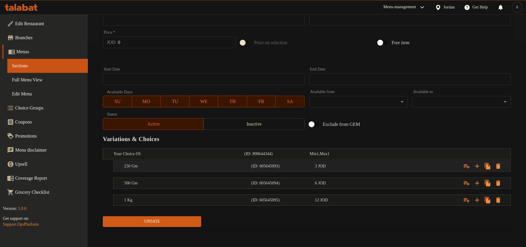
click at [329, 169] on div "3 JOD" at bounding box center [346, 166] width 64 height 8
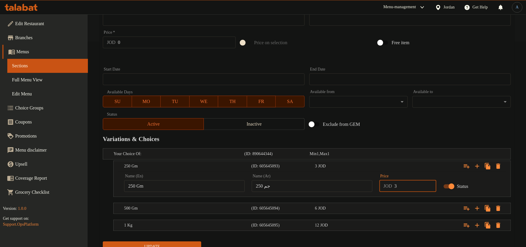
drag, startPoint x: 415, startPoint y: 183, endPoint x: 351, endPoint y: 176, distance: 64.7
click at [349, 173] on div "Name (En) 250 Gm Name (En) Name (Ar) 250 جم Name (Ar) Price JOD 3 Price Status" at bounding box center [312, 182] width 383 height 25
type input "2.6"
click at [429, 209] on div "Expand" at bounding box center [441, 208] width 127 height 13
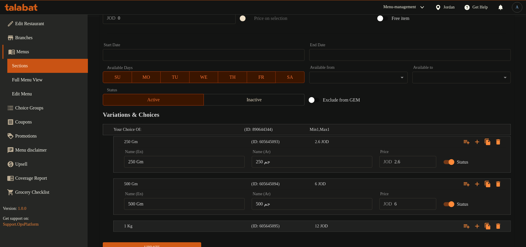
scroll to position [254, 0]
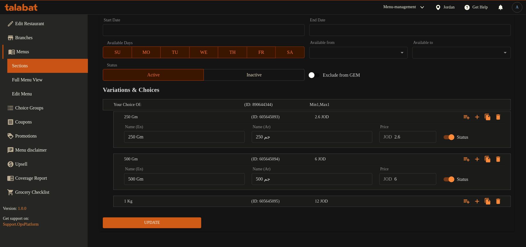
click at [406, 179] on input "6" at bounding box center [416, 179] width 42 height 12
type input "5.5"
click at [408, 201] on div "Expand" at bounding box center [441, 201] width 127 height 13
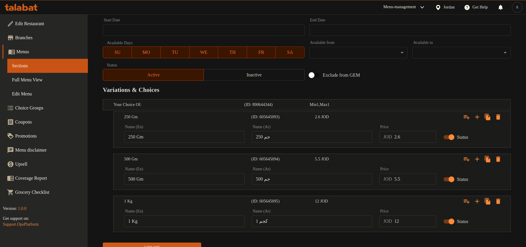
click at [411, 221] on input "12" at bounding box center [416, 221] width 42 height 12
click at [411, 222] on input "12" at bounding box center [416, 221] width 42 height 12
type input "10.5"
click at [397, 238] on nav at bounding box center [307, 235] width 408 height 5
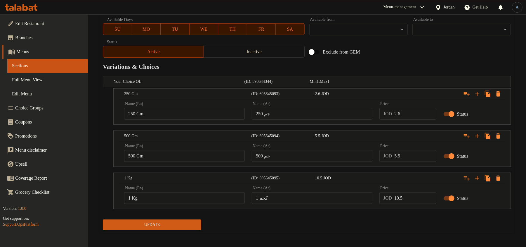
scroll to position [281, 0]
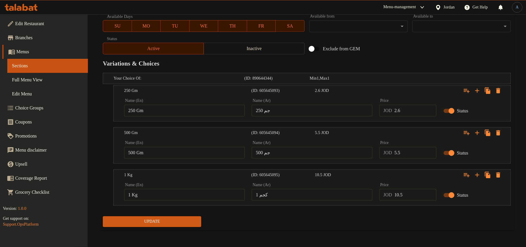
click at [179, 220] on span "Update" at bounding box center [152, 221] width 89 height 7
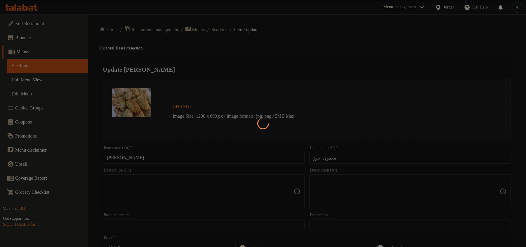
scroll to position [0, 0]
click at [146, 153] on div at bounding box center [263, 123] width 526 height 247
click at [228, 41] on div at bounding box center [263, 123] width 526 height 247
click at [224, 27] on div at bounding box center [263, 123] width 526 height 247
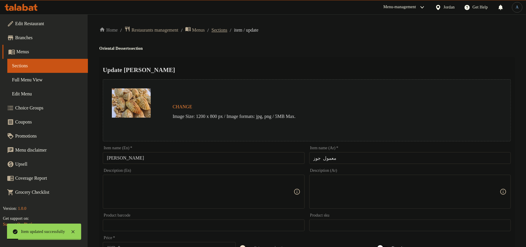
click at [227, 32] on span "Sections" at bounding box center [220, 30] width 16 height 7
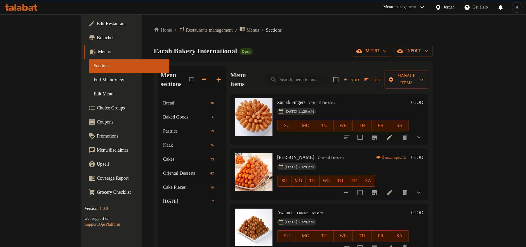
click at [311, 75] on input "search" at bounding box center [297, 80] width 63 height 10
paste input "بسبوسة شوكولاتة"
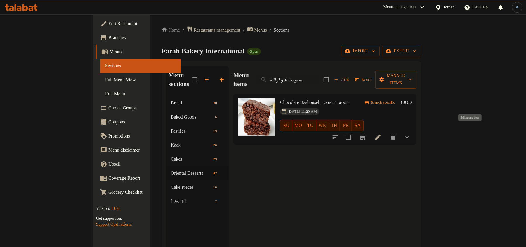
type input "بسبوسة شوكولاتة"
click at [381, 134] on icon at bounding box center [378, 136] width 5 height 5
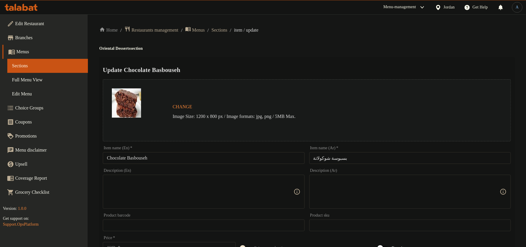
scroll to position [205, 0]
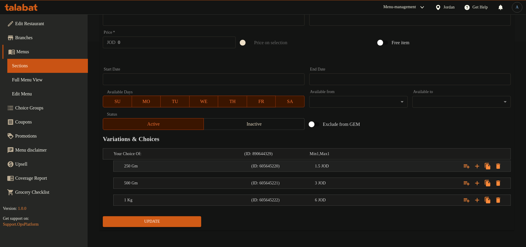
click at [355, 167] on div "1.5 JOD" at bounding box center [345, 166] width 61 height 6
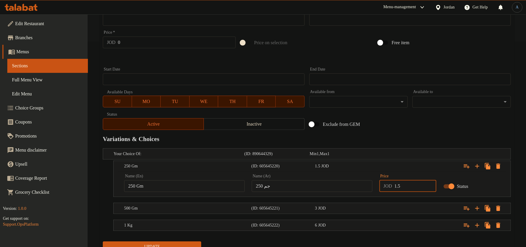
click at [405, 186] on input "1.5" at bounding box center [416, 186] width 42 height 12
type input "1.25"
click at [390, 209] on div "Expand" at bounding box center [441, 208] width 127 height 13
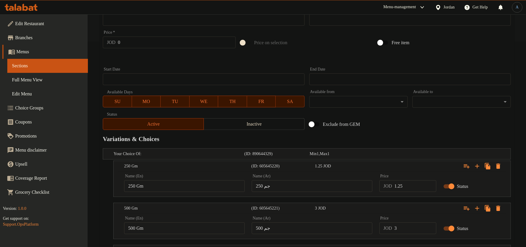
click at [406, 228] on input "3" at bounding box center [416, 228] width 42 height 12
type input "2.5"
click at [394, 116] on div "Exclude from GEM" at bounding box center [376, 124] width 138 height 16
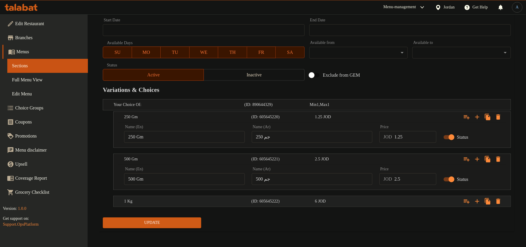
scroll to position [255, 0]
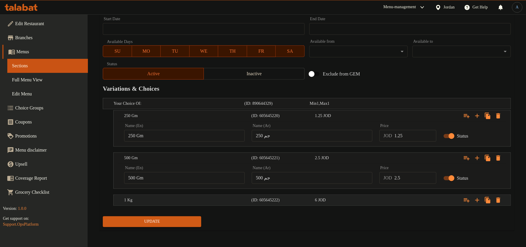
click at [395, 202] on div "Expand" at bounding box center [441, 199] width 127 height 13
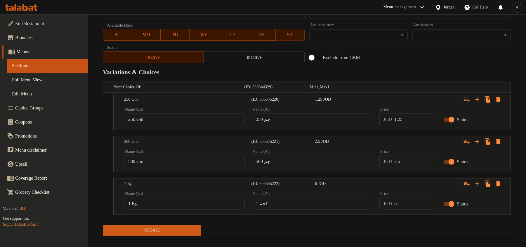
scroll to position [281, 0]
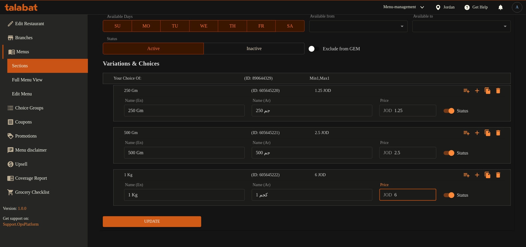
click at [412, 198] on input "6" at bounding box center [416, 195] width 42 height 12
type input "5"
click at [103, 216] on button "Update" at bounding box center [152, 221] width 98 height 11
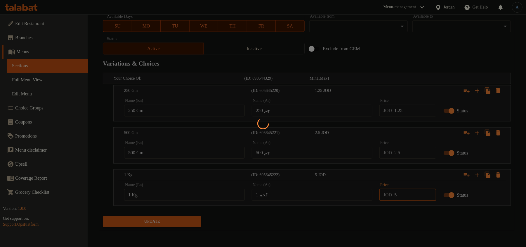
click at [409, 214] on div at bounding box center [263, 123] width 526 height 247
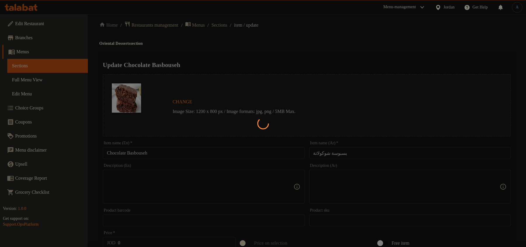
scroll to position [0, 0]
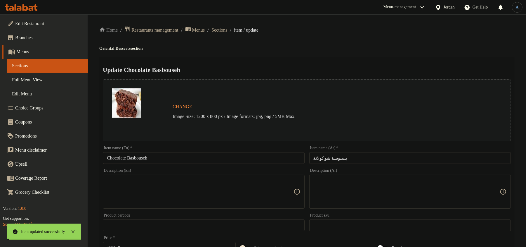
click at [227, 31] on span "Sections" at bounding box center [220, 30] width 16 height 7
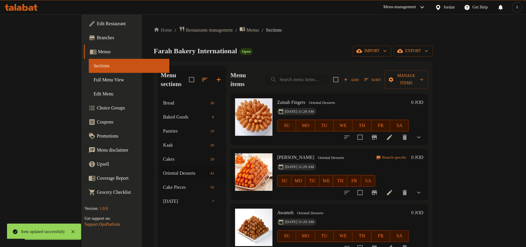
click at [323, 75] on input "search" at bounding box center [297, 80] width 63 height 10
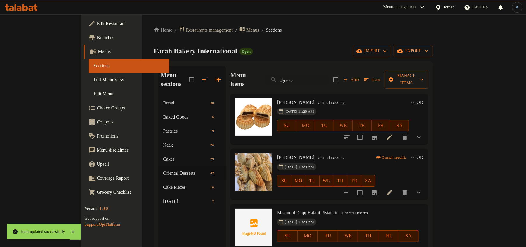
type input "معمول"
click at [423, 189] on icon "show more" at bounding box center [419, 192] width 7 height 7
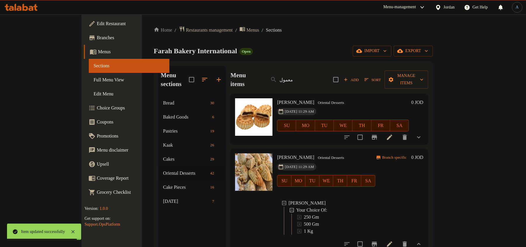
click at [304, 213] on span "250 Gm" at bounding box center [311, 216] width 15 height 7
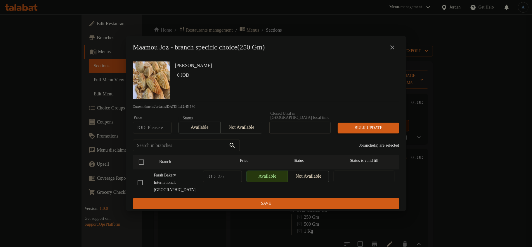
click at [395, 46] on icon "close" at bounding box center [392, 47] width 7 height 7
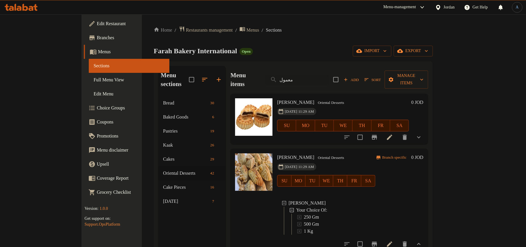
click at [304, 213] on span "250 Gm" at bounding box center [311, 216] width 15 height 7
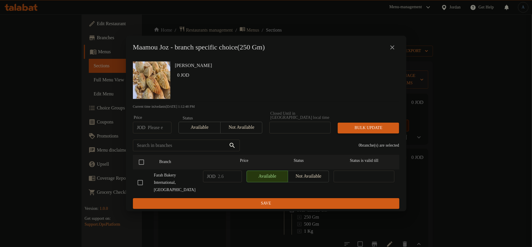
click at [157, 129] on input "number" at bounding box center [160, 128] width 24 height 12
type input "1.25"
click at [141, 160] on input "checkbox" at bounding box center [141, 162] width 12 height 12
checkbox input "true"
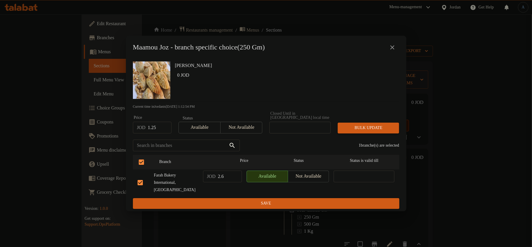
click at [373, 129] on span "Bulk update" at bounding box center [369, 127] width 52 height 7
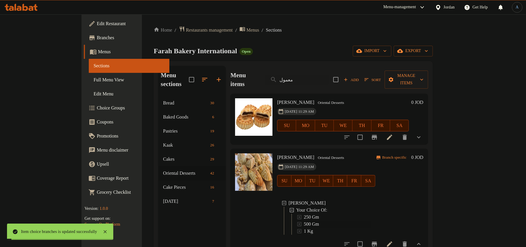
click at [304, 220] on span "500 Gm" at bounding box center [311, 223] width 15 height 7
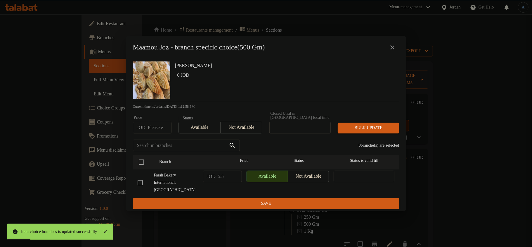
click at [157, 129] on input "number" at bounding box center [160, 128] width 24 height 12
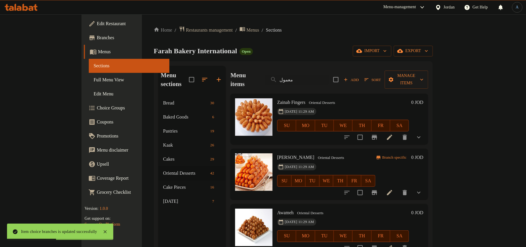
click at [325, 68] on div "Menu items معمول Add Sort Manage items" at bounding box center [330, 80] width 198 height 28
click at [315, 77] on input "معمول" at bounding box center [297, 80] width 63 height 10
click at [329, 46] on div "Farah Bakery International Open import export" at bounding box center [293, 51] width 279 height 11
click at [322, 75] on input "search" at bounding box center [297, 80] width 63 height 10
paste input "معمول"
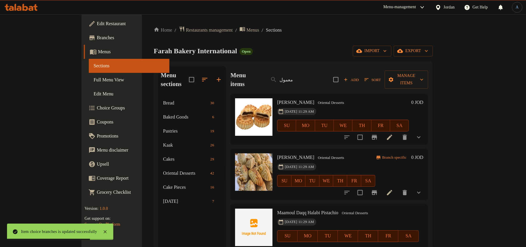
type input "معمول"
click at [423, 189] on icon "show more" at bounding box center [419, 192] width 7 height 7
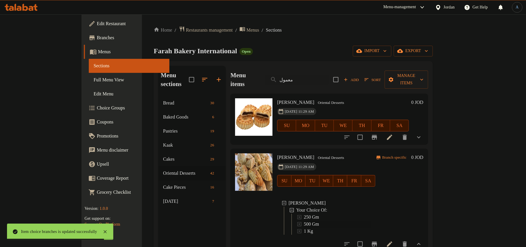
click at [304, 220] on span "500 Gm" at bounding box center [311, 223] width 15 height 7
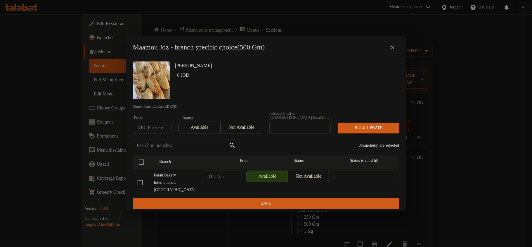
click at [155, 129] on input "number" at bounding box center [160, 128] width 24 height 12
click at [140, 161] on input "checkbox" at bounding box center [141, 162] width 12 height 12
checkbox input "true"
click at [157, 126] on input "number" at bounding box center [160, 128] width 24 height 12
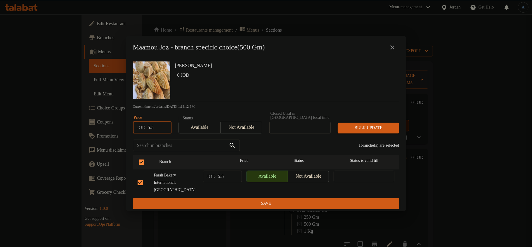
type input "5.5"
click at [387, 128] on span "Bulk update" at bounding box center [369, 127] width 52 height 7
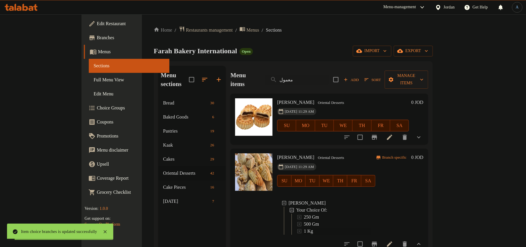
click at [304, 227] on span "1 Kg" at bounding box center [308, 230] width 9 height 7
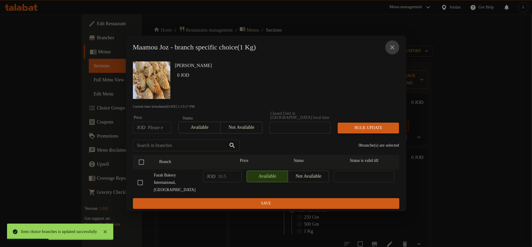
click at [392, 47] on icon "close" at bounding box center [392, 47] width 4 height 4
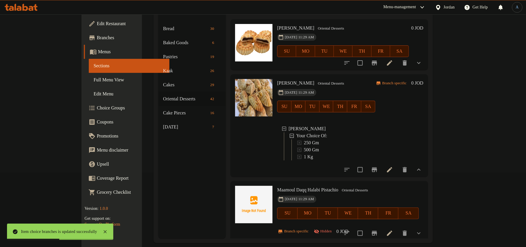
scroll to position [82, 0]
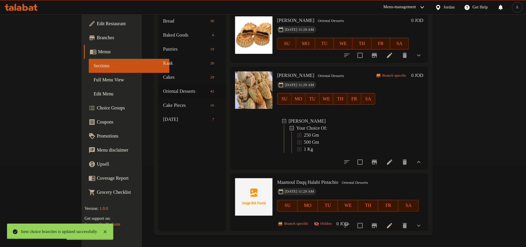
click at [423, 222] on icon "show more" at bounding box center [419, 225] width 7 height 7
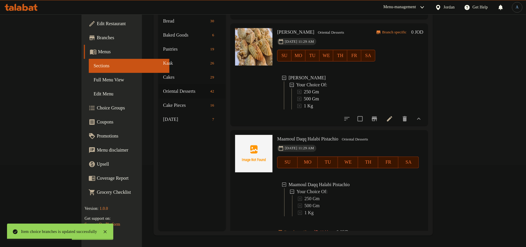
scroll to position [47, 0]
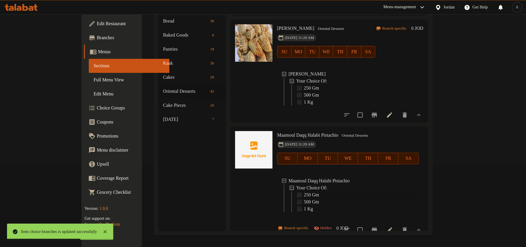
click at [304, 192] on span "250 Gm" at bounding box center [311, 194] width 15 height 7
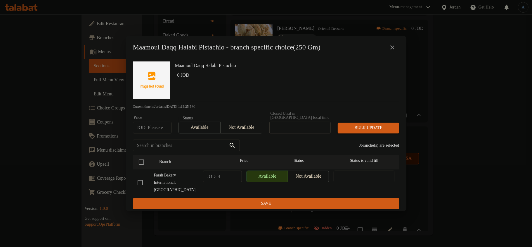
click at [392, 47] on icon "close" at bounding box center [392, 47] width 4 height 4
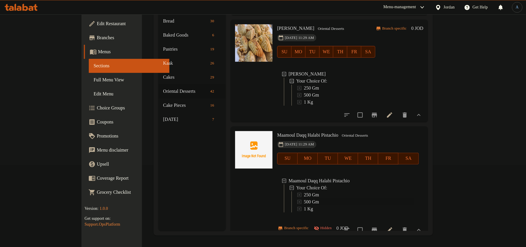
click at [304, 199] on span "500 Gm" at bounding box center [311, 201] width 15 height 7
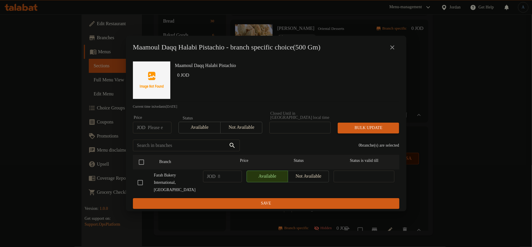
click at [393, 46] on icon "close" at bounding box center [392, 47] width 7 height 7
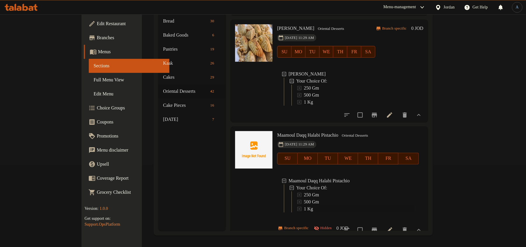
click at [304, 205] on span "1 Kg" at bounding box center [308, 208] width 9 height 7
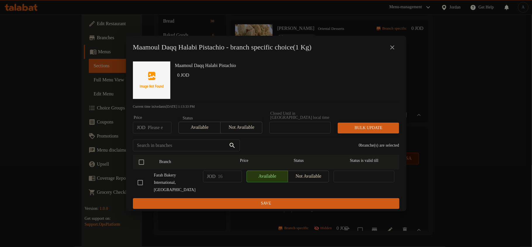
drag, startPoint x: 393, startPoint y: 47, endPoint x: 391, endPoint y: 45, distance: 3.3
click at [392, 46] on icon "close" at bounding box center [392, 47] width 7 height 7
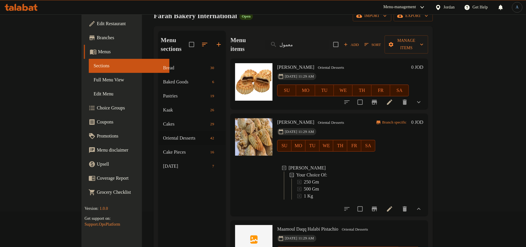
scroll to position [0, 0]
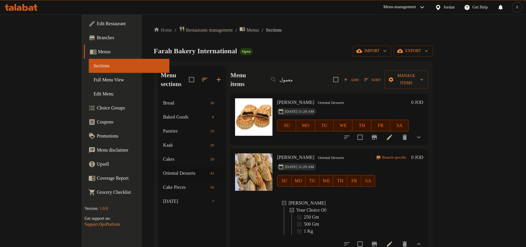
click at [307, 47] on div "Farah Bakery International Open import export" at bounding box center [293, 51] width 279 height 11
click at [319, 75] on input "معمول" at bounding box center [297, 80] width 63 height 10
click at [327, 47] on div "Farah Bakery International Open import export" at bounding box center [293, 51] width 279 height 11
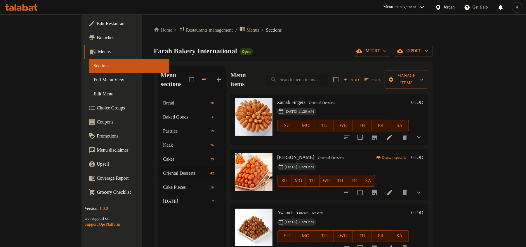
click at [329, 78] on input "search" at bounding box center [297, 80] width 63 height 10
paste input "كعك محشي بالتمر"
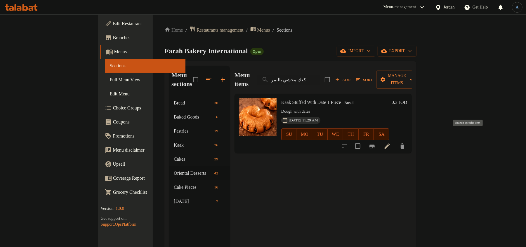
click at [376, 142] on icon "Branch-specific-item" at bounding box center [372, 145] width 7 height 7
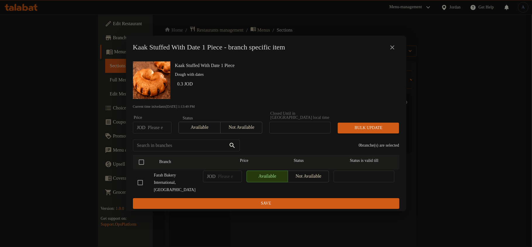
click at [393, 44] on icon "close" at bounding box center [392, 47] width 7 height 7
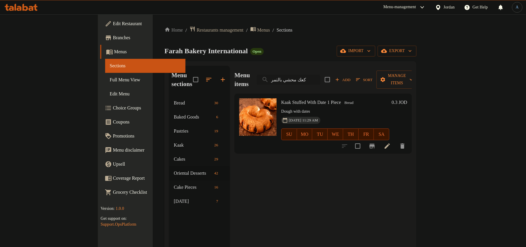
click at [317, 78] on input "كعك محشي بالتمر" at bounding box center [288, 80] width 63 height 10
paste input "جدلة بالزبيب"
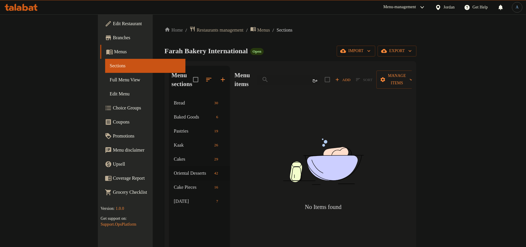
type input "م"
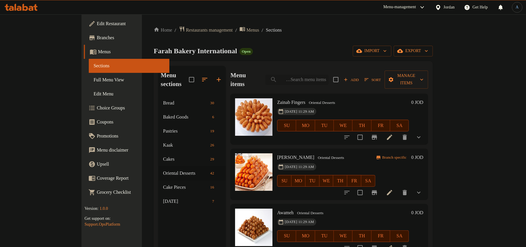
click at [329, 75] on input "search" at bounding box center [297, 80] width 63 height 10
paste input "كعك محشي بالتمر"
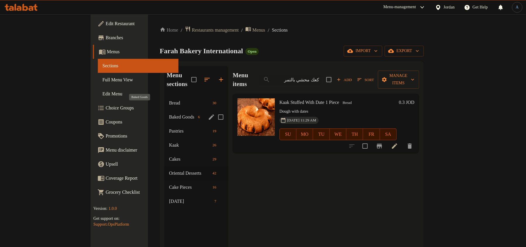
type input "كعك محشي بالتمر"
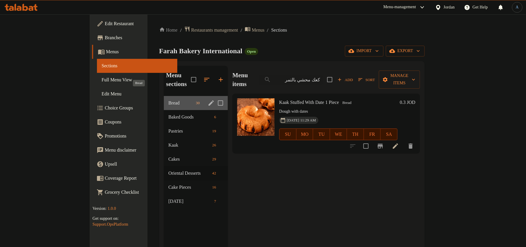
click at [169, 99] on span "Bread" at bounding box center [181, 102] width 25 height 7
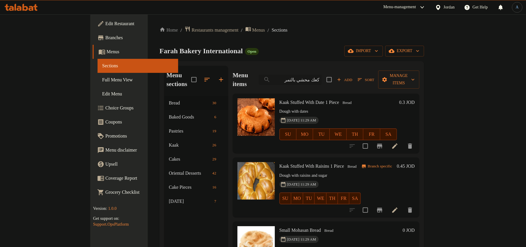
click at [322, 75] on input "كعك محشي بالتمر" at bounding box center [290, 80] width 63 height 10
click at [344, 35] on div "Home / Restaurants management / Menus / Sections Farah Bakery International Ope…" at bounding box center [292, 171] width 265 height 291
click at [322, 75] on input "search" at bounding box center [290, 80] width 63 height 10
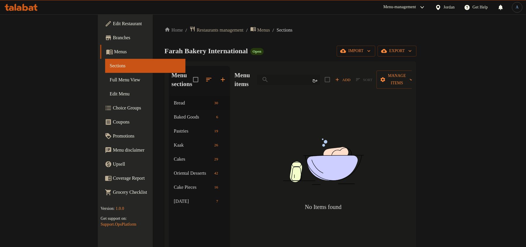
type input "م"
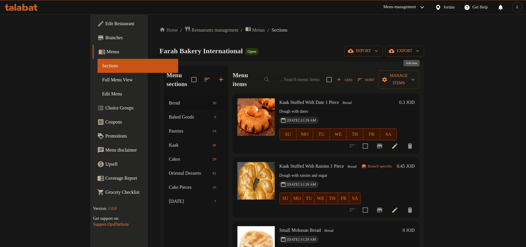
click at [353, 76] on span "Add" at bounding box center [345, 79] width 16 height 7
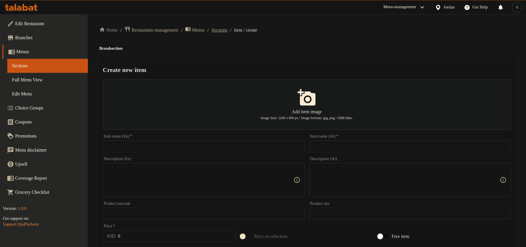
click at [227, 32] on span "Sections" at bounding box center [220, 30] width 16 height 7
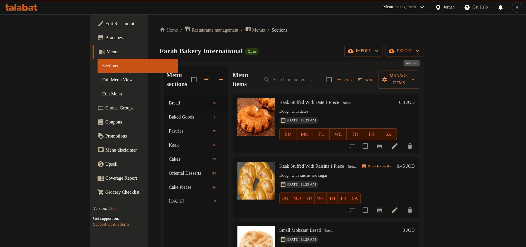
click at [353, 76] on span "Add" at bounding box center [345, 79] width 16 height 7
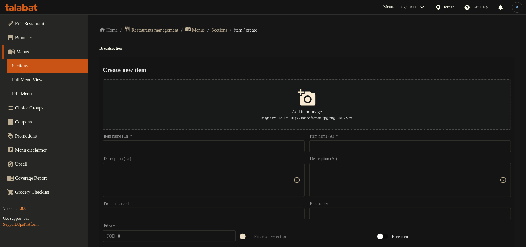
click at [338, 149] on input "text" at bounding box center [411, 146] width 202 height 12
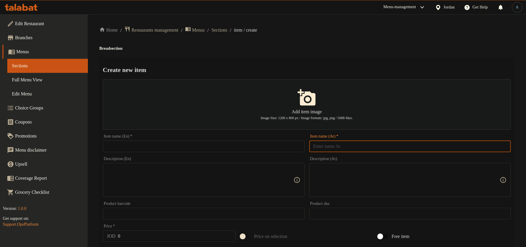
paste input "مجدلة بالزبيب"
click at [359, 150] on input "مجدلة بالزبيب" at bounding box center [411, 146] width 202 height 12
click at [497, 144] on input "مجدلة بالزبيب" at bounding box center [411, 146] width 202 height 12
click at [503, 144] on input "مجدلة بالزبيب" at bounding box center [411, 146] width 202 height 12
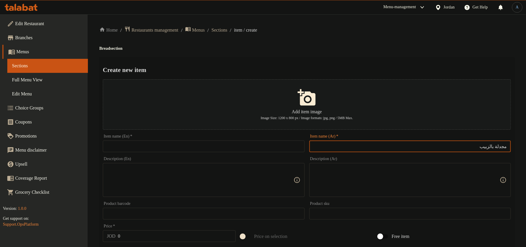
click at [503, 144] on input "مجدلة بالزبيب" at bounding box center [411, 146] width 202 height 12
type input "مجدلة بالزبيب"
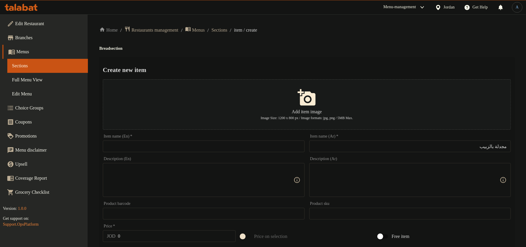
drag, startPoint x: 240, startPoint y: 153, endPoint x: 244, endPoint y: 146, distance: 8.0
click at [240, 153] on div "Item name (En)   * Item name (En) *" at bounding box center [204, 143] width 206 height 23
click at [244, 146] on input "text" at bounding box center [204, 146] width 202 height 12
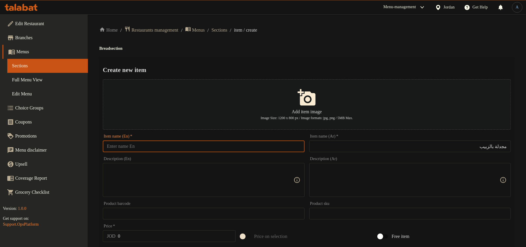
paste input "braided with [PERSON_NAME]"
click at [114, 147] on input "braided with [PERSON_NAME]" at bounding box center [204, 146] width 202 height 12
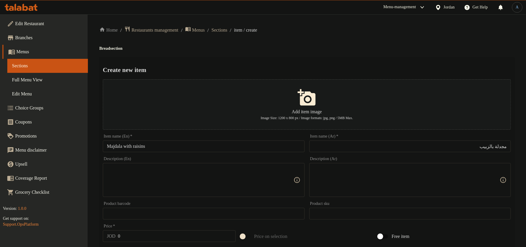
click at [189, 149] on input "Majdala with raisins" at bounding box center [204, 146] width 202 height 12
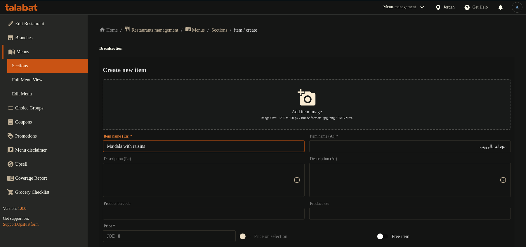
paste input "With R"
type input "Majdala With Raisins"
click at [281, 57] on div "Create new item Add item image Image Size: 1200 x 800 px / Image formats: jpg, …" at bounding box center [306, 225] width 415 height 337
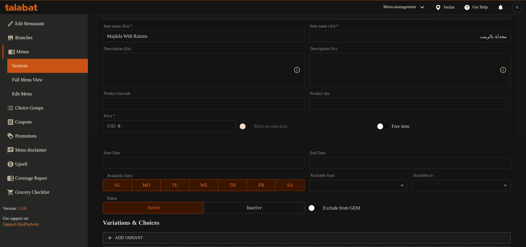
scroll to position [163, 0]
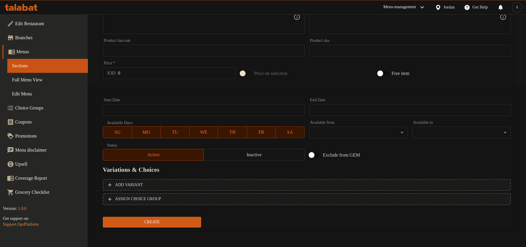
click at [145, 77] on input "0" at bounding box center [177, 73] width 118 height 12
click at [249, 152] on span "Inactive" at bounding box center [254, 155] width 96 height 8
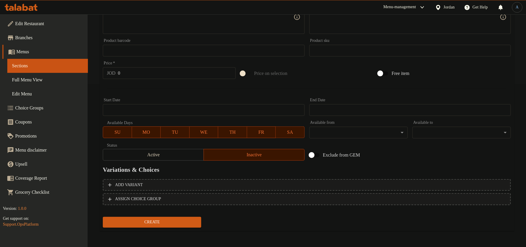
click at [176, 76] on input "0" at bounding box center [177, 73] width 118 height 12
type input "0.45"
click at [175, 91] on div at bounding box center [307, 88] width 413 height 14
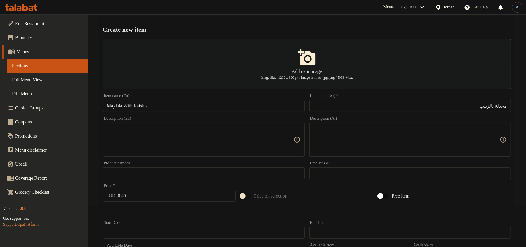
scroll to position [0, 0]
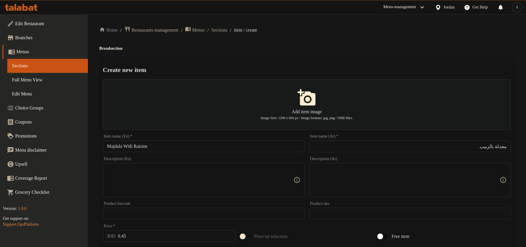
click at [340, 174] on textarea at bounding box center [407, 180] width 186 height 28
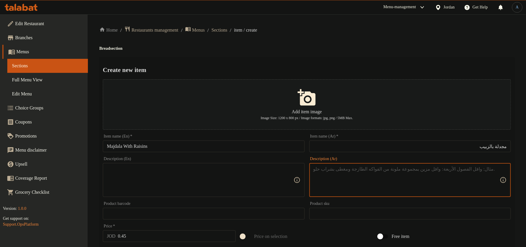
paste textarea "1"
type textarea "1"
type textarea "1 حبة"
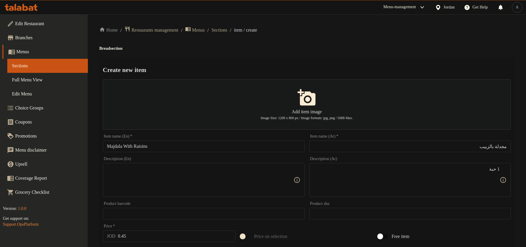
click at [227, 171] on textarea at bounding box center [200, 180] width 186 height 28
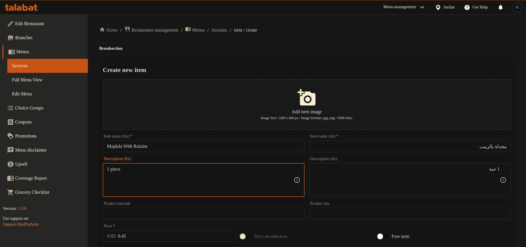
drag, startPoint x: 116, startPoint y: 171, endPoint x: 113, endPoint y: 169, distance: 4.4
click at [113, 169] on textarea "1 piece" at bounding box center [200, 180] width 186 height 28
type textarea "1 piece"
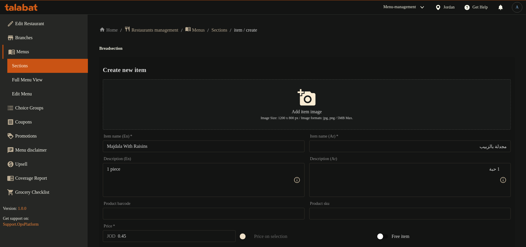
click at [339, 66] on h2 "Create new item" at bounding box center [307, 69] width 408 height 9
click at [397, 146] on input "مجدلة بالزبيب" at bounding box center [411, 146] width 202 height 12
click at [273, 58] on div "Create new item Add item image Image Size: 1200 x 800 px / Image formats: jpg, …" at bounding box center [306, 225] width 415 height 337
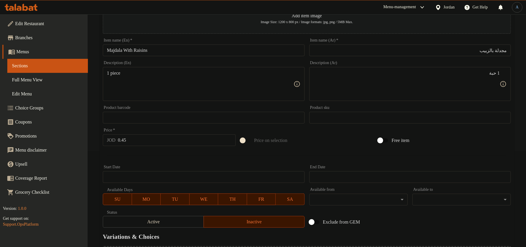
scroll to position [163, 0]
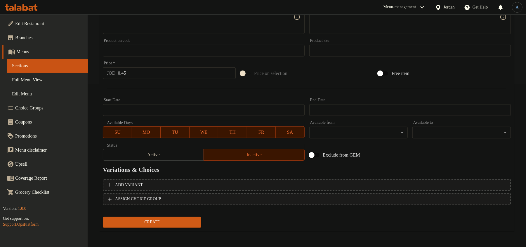
click at [182, 221] on span "Create" at bounding box center [152, 221] width 89 height 7
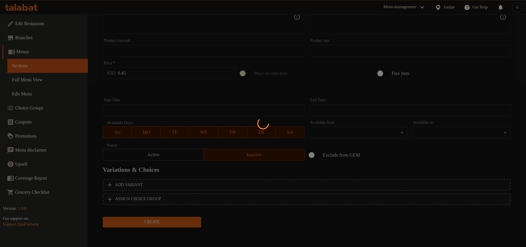
type input "0"
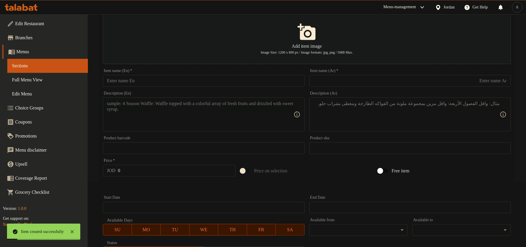
scroll to position [0, 0]
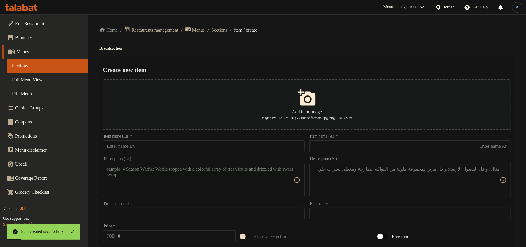
click at [227, 32] on span "Sections" at bounding box center [220, 30] width 16 height 7
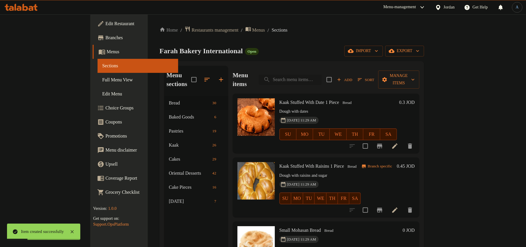
click at [322, 78] on input "search" at bounding box center [290, 80] width 63 height 10
paste input "مناقيش صفيحة لحمة"
type input "مناقيش صفيحة لحمة"
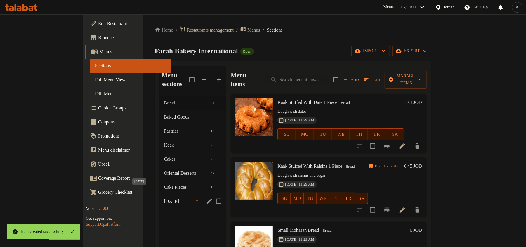
click at [164, 198] on span "[DATE]" at bounding box center [179, 201] width 30 height 7
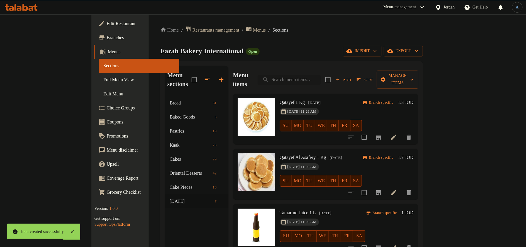
click at [321, 75] on input "search" at bounding box center [289, 80] width 63 height 10
type input "w"
type input "صفيحة"
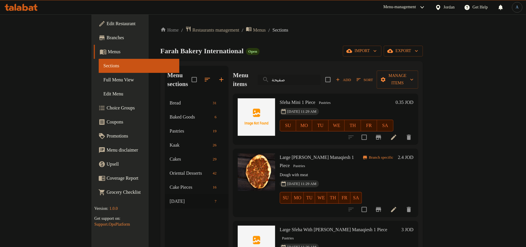
click at [321, 75] on input "صفيحة" at bounding box center [289, 80] width 63 height 10
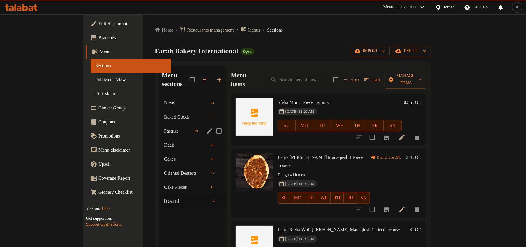
click at [164, 127] on span "Pastries" at bounding box center [178, 130] width 28 height 7
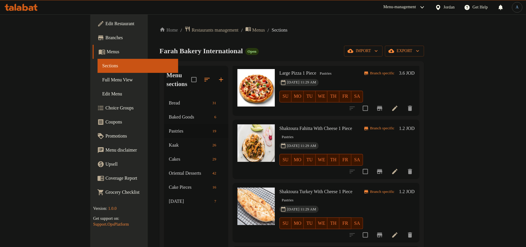
scroll to position [39, 0]
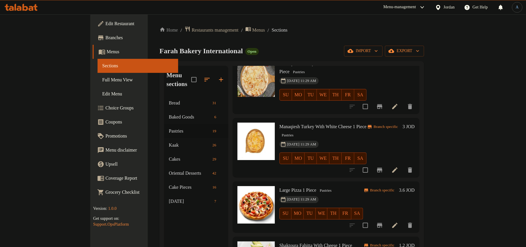
click at [280, 124] on span "Manaqiesh Turkey With White Cheese 1 Piece" at bounding box center [323, 126] width 87 height 5
copy span "Manaqiesh"
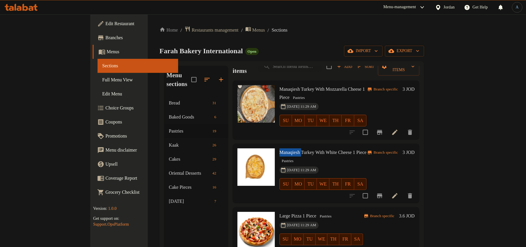
scroll to position [0, 0]
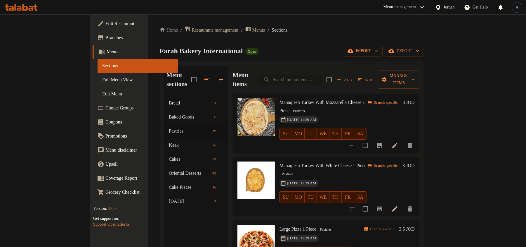
click at [314, 75] on input "search" at bounding box center [290, 80] width 63 height 10
paste input "Manaqiesh"
click at [322, 75] on input "Manaqiesh" at bounding box center [290, 80] width 63 height 10
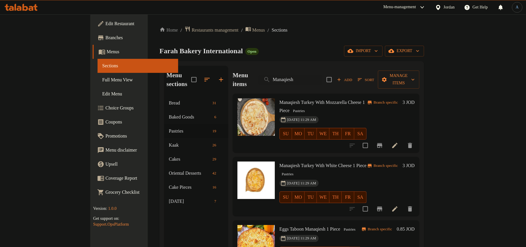
type input "Manaqiesh"
click at [336, 47] on div "Farah Bakery International Open import export" at bounding box center [292, 51] width 265 height 11
click at [322, 75] on input "Manaqiesh" at bounding box center [290, 80] width 63 height 10
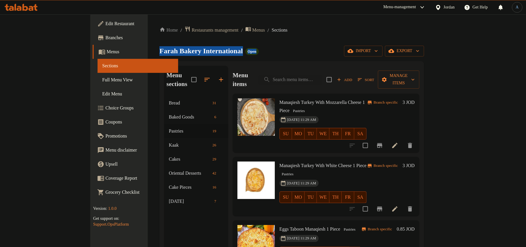
click at [338, 38] on div "Home / Restaurants management / Menus / Sections Farah Bakery International Ope…" at bounding box center [292, 171] width 265 height 291
click at [300, 55] on div "Farah Bakery International Open import export" at bounding box center [292, 51] width 265 height 11
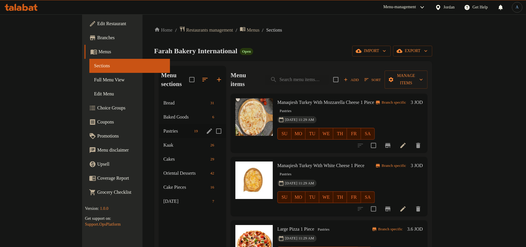
click at [164, 127] on span "Pastries" at bounding box center [178, 130] width 28 height 7
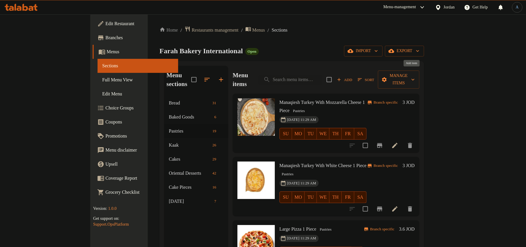
click at [354, 75] on button "Add" at bounding box center [345, 79] width 19 height 9
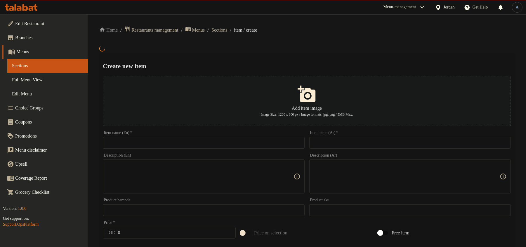
click at [346, 140] on input "text" at bounding box center [411, 143] width 202 height 12
paste input "Manaqiesh"
type input "Manaqiesh"
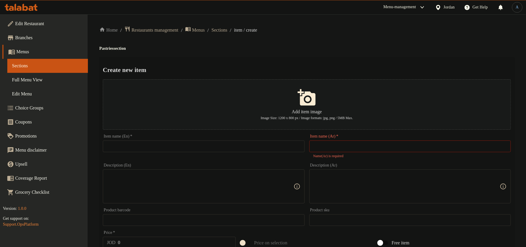
click at [351, 144] on input "text" at bounding box center [411, 146] width 202 height 12
paste input "مناقيش صفيحة لحمة"
type input "مناقيش صفيحة لحمة"
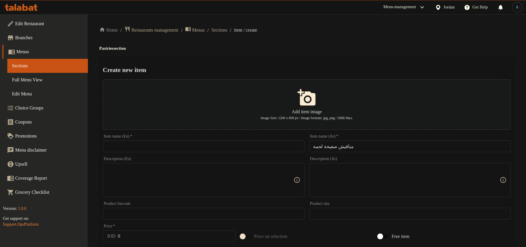
click at [217, 144] on input "text" at bounding box center [204, 146] width 202 height 12
paste input "Meat plate manakish"
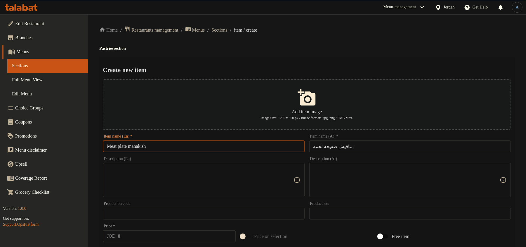
click at [123, 145] on input "Meat plate manakish" at bounding box center [204, 146] width 202 height 12
click at [327, 144] on input "مناقيش صفيحة لحمة" at bounding box center [411, 146] width 202 height 12
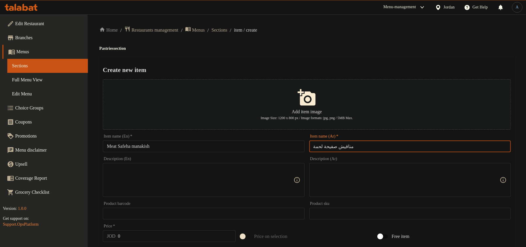
click at [327, 144] on input "مناقيش صفيحة لحمة" at bounding box center [411, 146] width 202 height 12
click at [254, 148] on input "Meat Safeha manakish" at bounding box center [204, 146] width 202 height 12
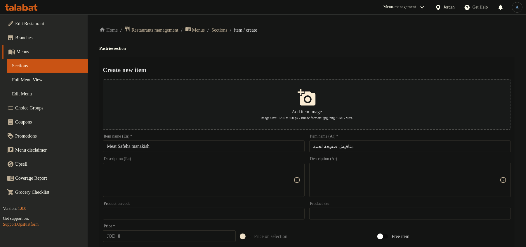
click at [178, 144] on input "Meat Safeha manakish" at bounding box center [204, 146] width 202 height 12
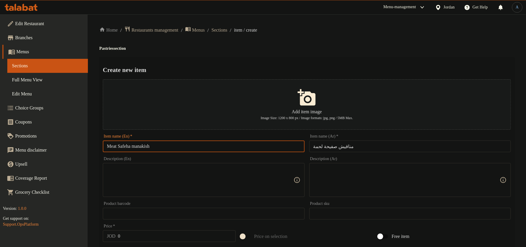
paste input "M"
type input "Meat Safeha Manakish"
click at [342, 146] on input "مناقيش صفيحة لحمة" at bounding box center [411, 146] width 202 height 12
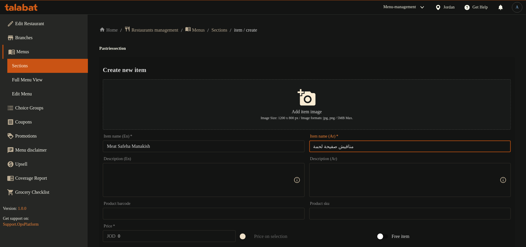
click at [342, 146] on input "مناقيش صفيحة لحمة" at bounding box center [411, 146] width 202 height 12
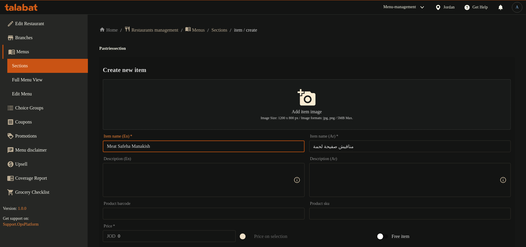
click at [143, 148] on input "Meat Safeha Manakish" at bounding box center [204, 146] width 202 height 12
click at [318, 29] on ol "Home / Restaurants management / Menus / Sections / item / create" at bounding box center [306, 30] width 415 height 8
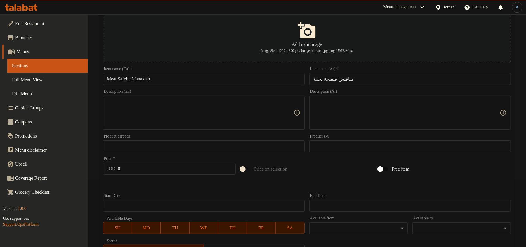
scroll to position [78, 0]
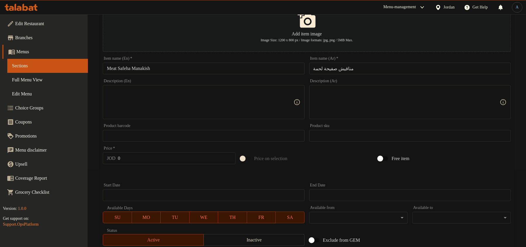
click at [146, 164] on div "Price   * JOD 0 Price *" at bounding box center [170, 155] width 138 height 23
click at [146, 161] on input "0" at bounding box center [177, 158] width 118 height 12
click at [359, 101] on textarea at bounding box center [407, 102] width 186 height 28
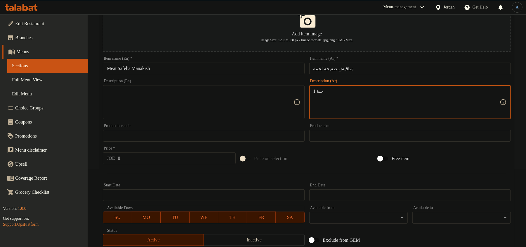
type textarea "1 حبة"
click at [255, 106] on textarea at bounding box center [200, 102] width 186 height 28
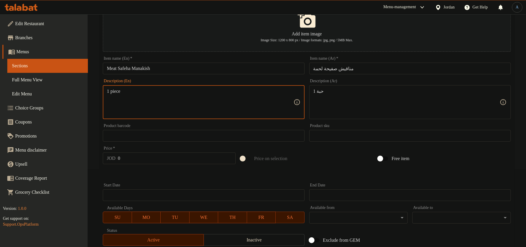
type textarea "1 piece"
click at [196, 157] on input "0" at bounding box center [177, 158] width 118 height 12
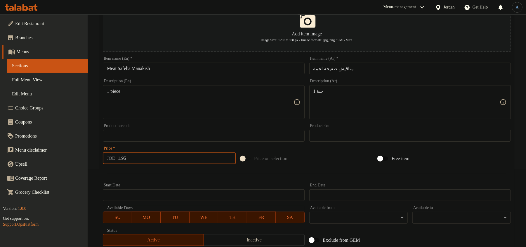
type input "1.95"
click at [325, 167] on div at bounding box center [307, 173] width 413 height 14
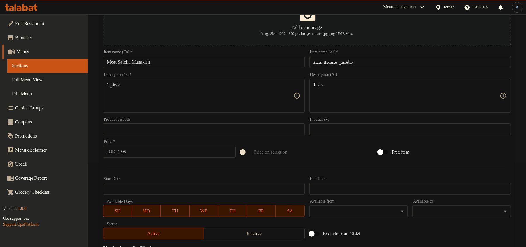
scroll to position [163, 0]
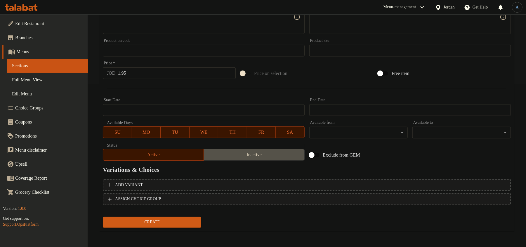
click at [285, 155] on span "Inactive" at bounding box center [254, 155] width 96 height 8
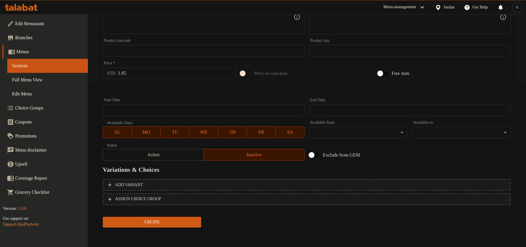
scroll to position [0, 0]
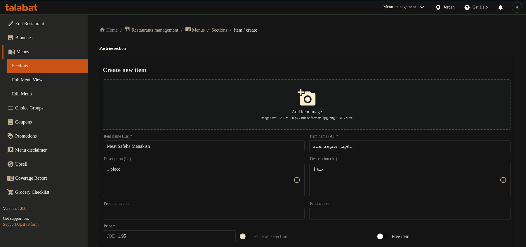
click at [333, 143] on input "مناقيش صفيحة لحمة" at bounding box center [411, 146] width 202 height 12
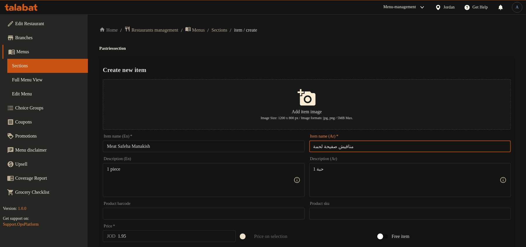
click at [343, 33] on ol "Home / Restaurants management / Menus / Sections / item / create" at bounding box center [306, 30] width 415 height 8
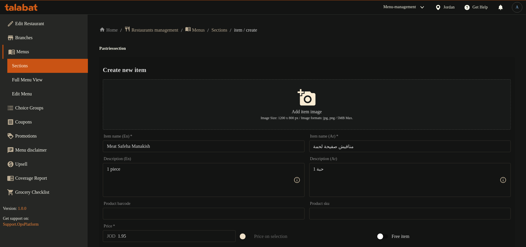
click at [295, 53] on div "Home / Restaurants management / Menus / Sections / item / create Pastries secti…" at bounding box center [306, 212] width 415 height 372
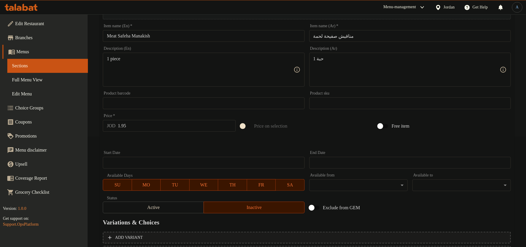
scroll to position [163, 0]
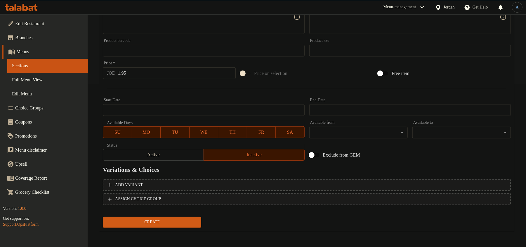
click at [181, 224] on span "Create" at bounding box center [152, 221] width 89 height 7
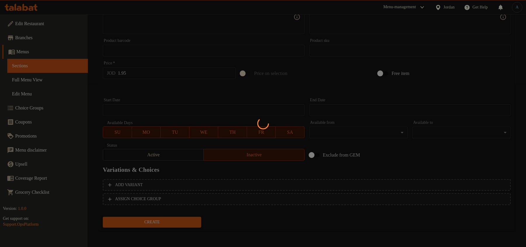
type input "0"
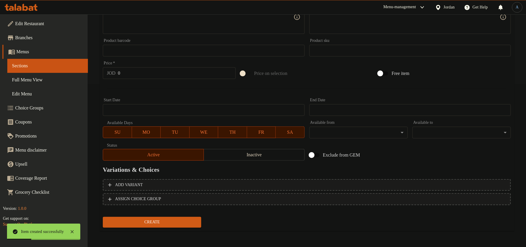
click at [33, 64] on span "Sections" at bounding box center [47, 65] width 71 height 7
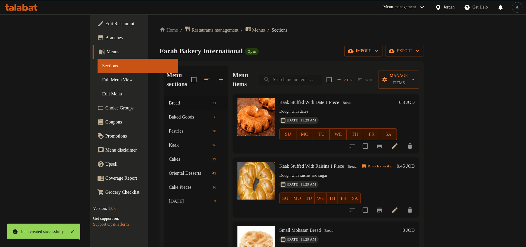
click at [312, 76] on input "search" at bounding box center [290, 80] width 63 height 10
paste input "كيكة تركية فراولة"
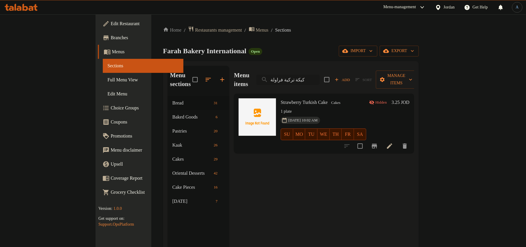
click at [320, 75] on input "كيكة تركية فراولة" at bounding box center [288, 80] width 63 height 10
paste input "انجليش كيك مغطس بالنوتيلا"
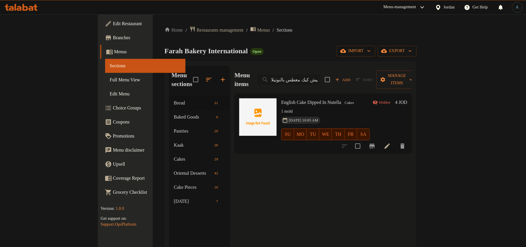
click at [320, 75] on input "انجليش كيك مغطس بالنوتيلا" at bounding box center [288, 80] width 63 height 10
paste input "وتس"
click at [320, 77] on input "انجليش كيك مغطس باللوتس" at bounding box center [288, 80] width 63 height 10
paste input "معمول دق فستق حلبي"
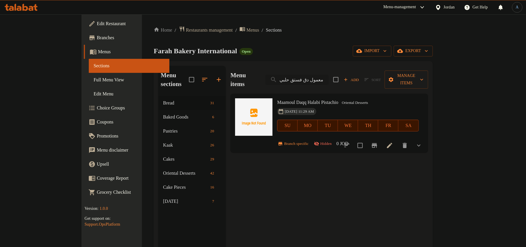
click at [328, 75] on input "معمول دق فستق حلبي" at bounding box center [297, 80] width 63 height 10
paste input "دلة بالزبيب"
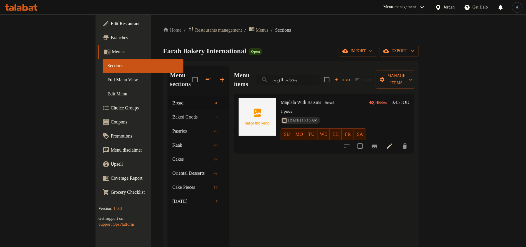
click at [320, 75] on input "مجدلة بالزبيب" at bounding box center [288, 80] width 63 height 10
paste input "مول دق فستق حلبي"
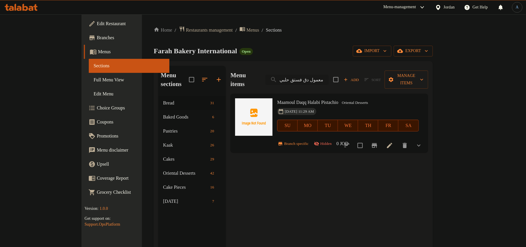
click at [329, 75] on input "معمول دق فستق حلبي" at bounding box center [297, 80] width 63 height 10
paste input "ناقيش صفيحة لحمة"
type input "مناقيش صفيحة لحمة"
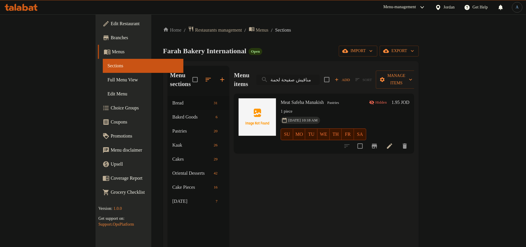
click at [320, 75] on input "مناقيش صفيحة لحمة" at bounding box center [288, 80] width 63 height 10
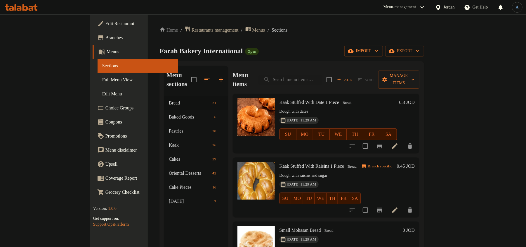
click at [98, 84] on link "Full Menu View" at bounding box center [138, 80] width 81 height 14
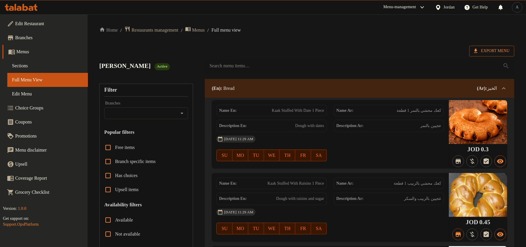
click at [493, 51] on span "Export Menu" at bounding box center [492, 50] width 36 height 7
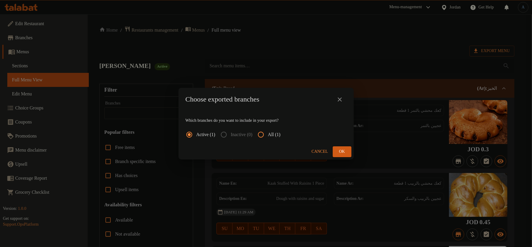
click at [281, 135] on span "All (1)" at bounding box center [274, 134] width 13 height 7
click at [268, 135] on input "All (1)" at bounding box center [261, 134] width 14 height 14
radio input "true"
click at [340, 152] on span "Ok" at bounding box center [342, 151] width 9 height 7
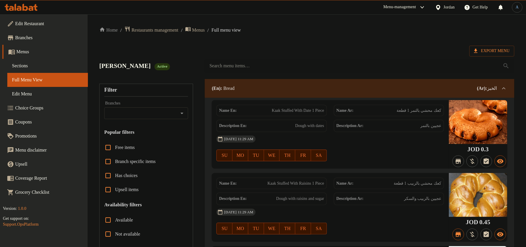
click at [171, 31] on span "Restaurants management" at bounding box center [155, 30] width 47 height 7
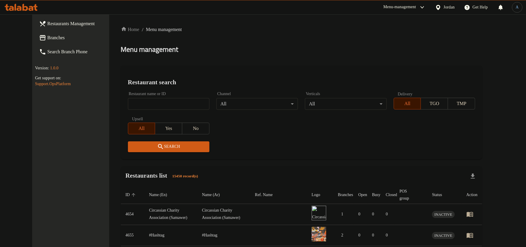
click at [444, 8] on div "Jordan" at bounding box center [449, 7] width 11 height 6
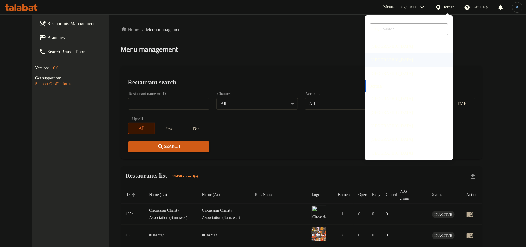
click at [375, 58] on div "[GEOGRAPHIC_DATA]" at bounding box center [392, 60] width 43 height 6
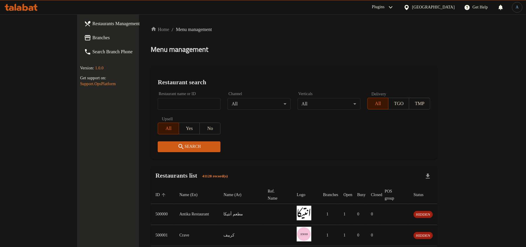
click at [184, 52] on div at bounding box center [263, 123] width 526 height 247
click at [92, 38] on span "Branches" at bounding box center [126, 37] width 68 height 7
